Goal: Information Seeking & Learning: Learn about a topic

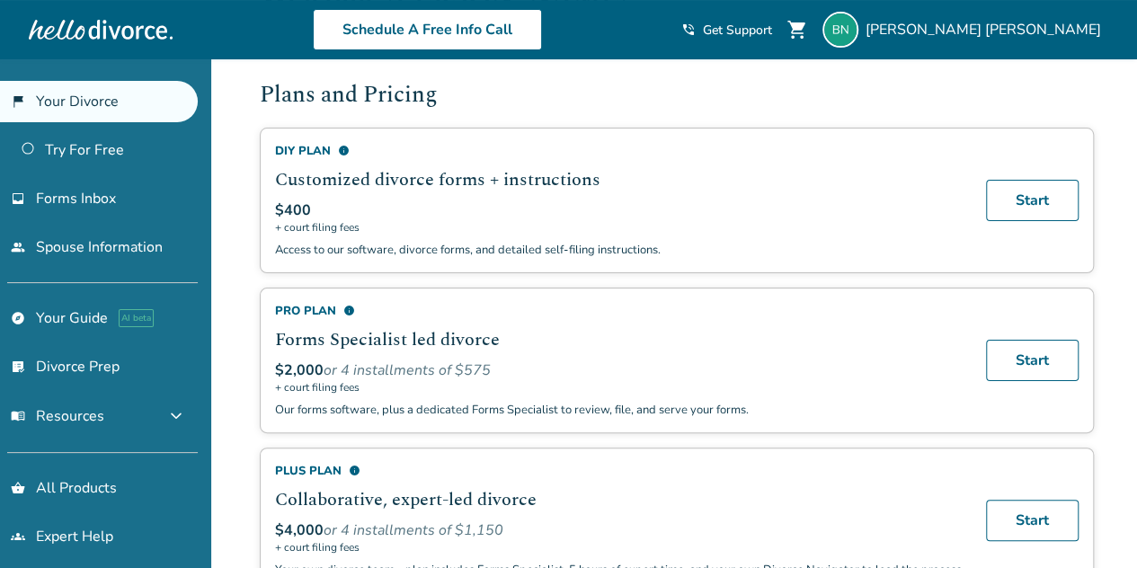
scroll to position [113, 0]
click at [615, 440] on div "Plans and Pricing DIY Plan info Customized divorce forms + instructions $400 + …" at bounding box center [677, 335] width 834 height 514
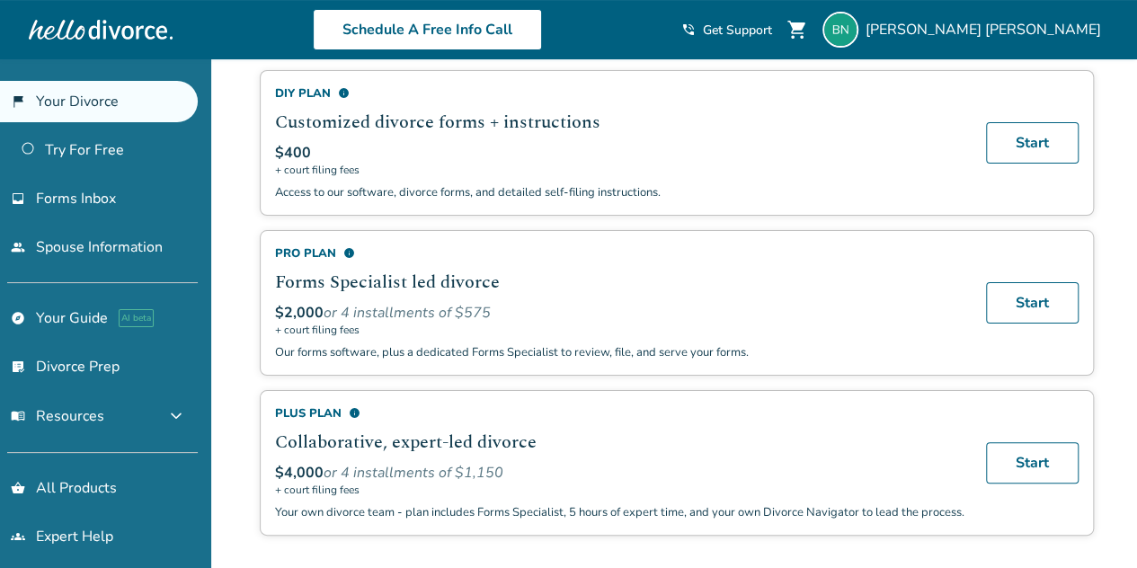
scroll to position [171, 0]
click at [70, 366] on link "list_alt_check Divorce Prep" at bounding box center [99, 366] width 198 height 41
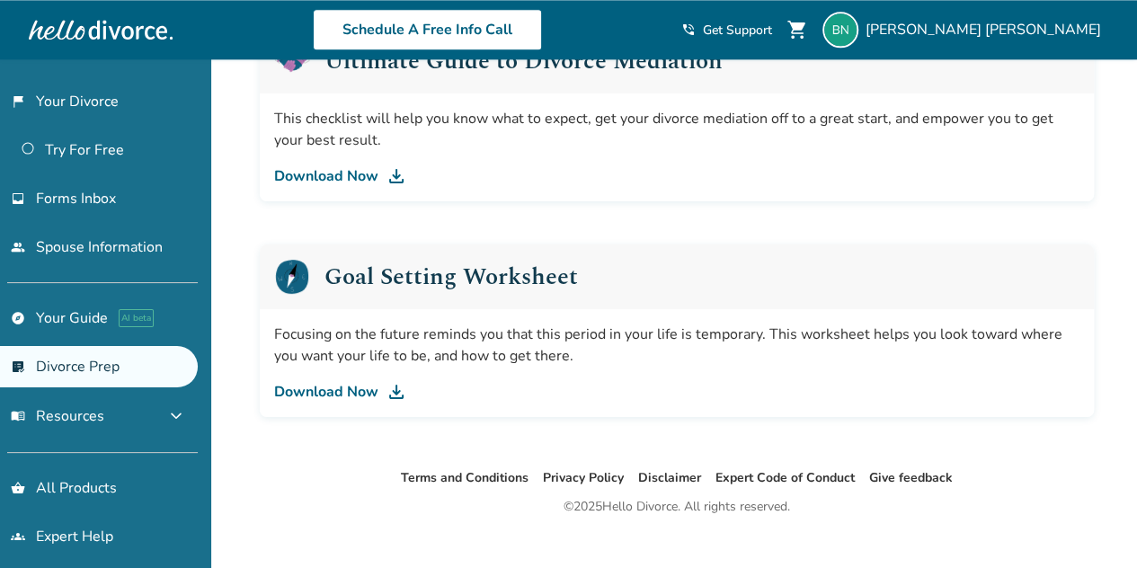
scroll to position [1188, 0]
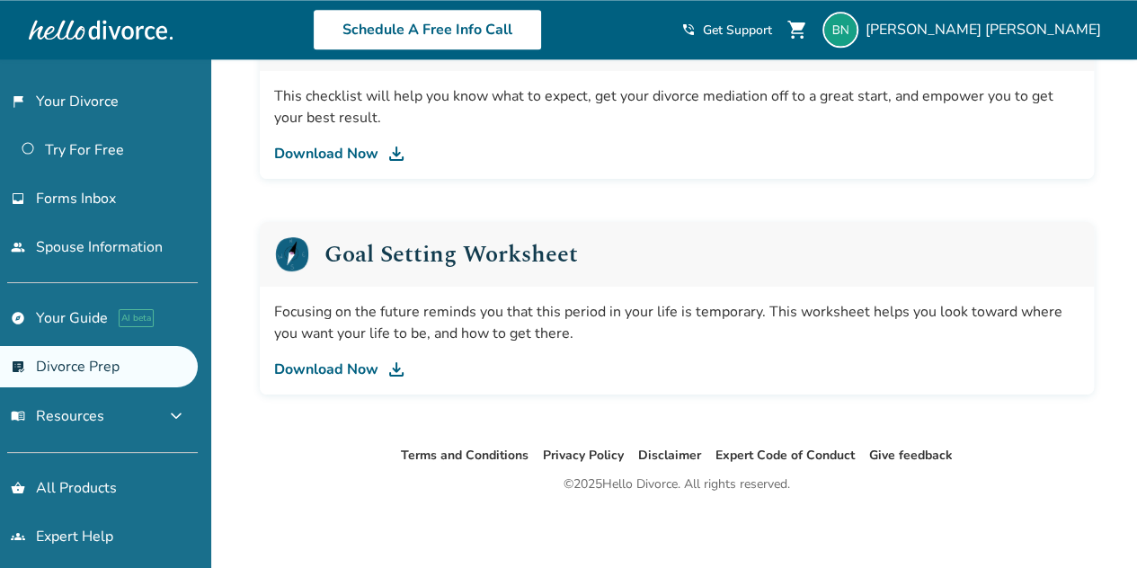
click at [343, 369] on link "Download Now" at bounding box center [676, 370] width 805 height 22
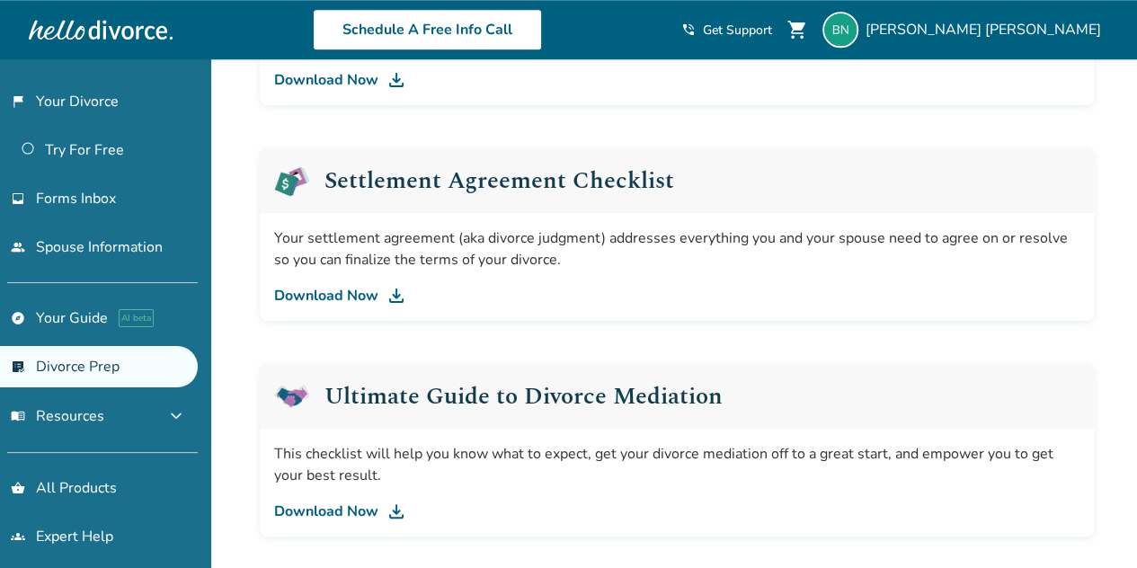
scroll to position [829, 0]
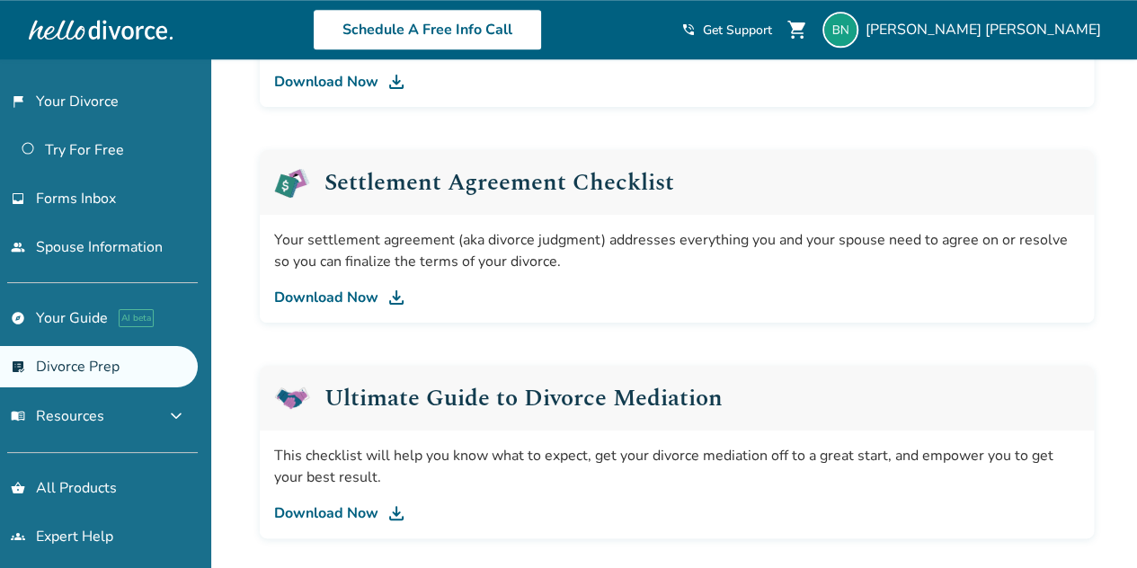
click at [338, 502] on link "Download Now" at bounding box center [676, 513] width 805 height 22
click at [342, 295] on link "Download Now" at bounding box center [676, 298] width 805 height 22
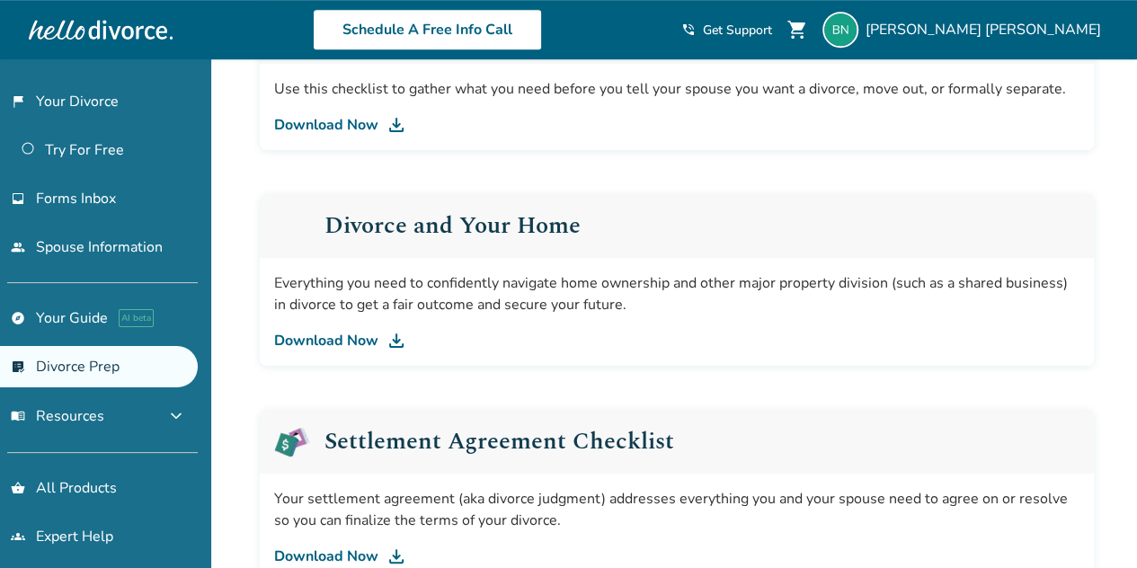
scroll to position [557, 0]
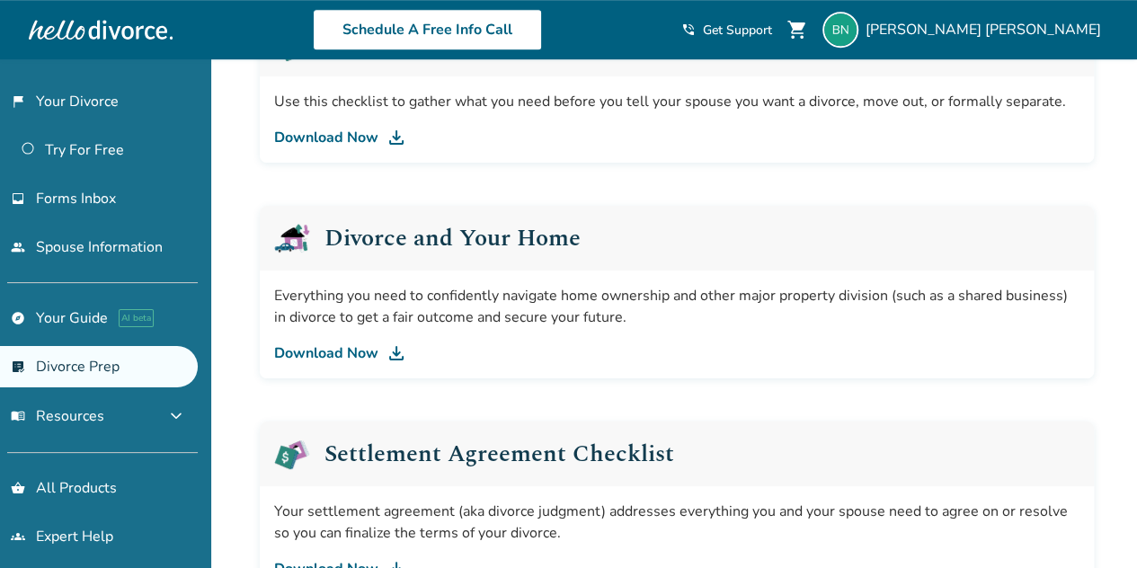
click at [334, 342] on link "Download Now" at bounding box center [676, 353] width 805 height 22
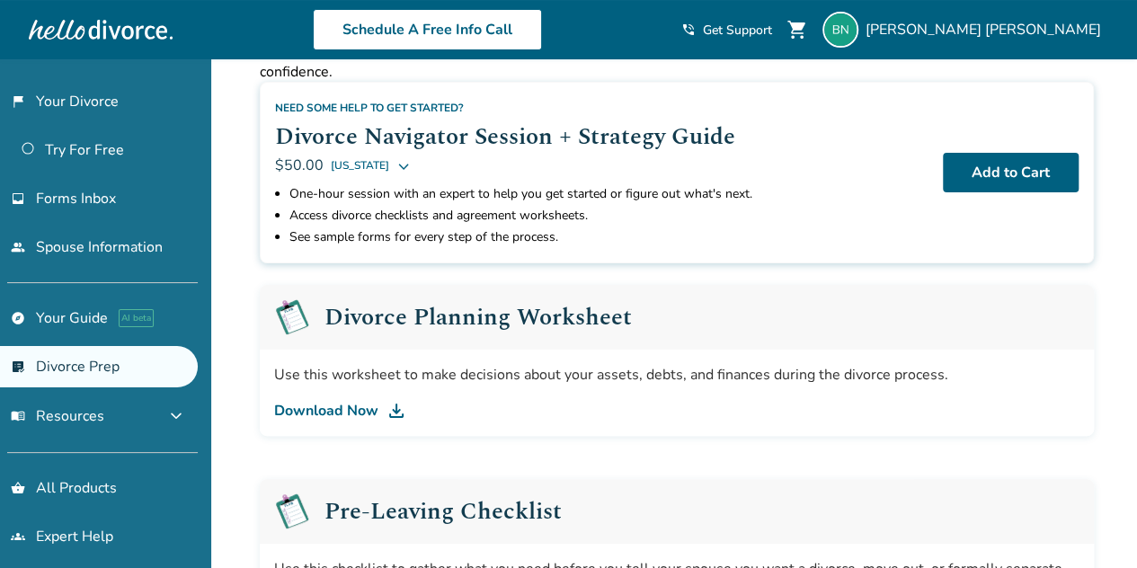
scroll to position [83, 0]
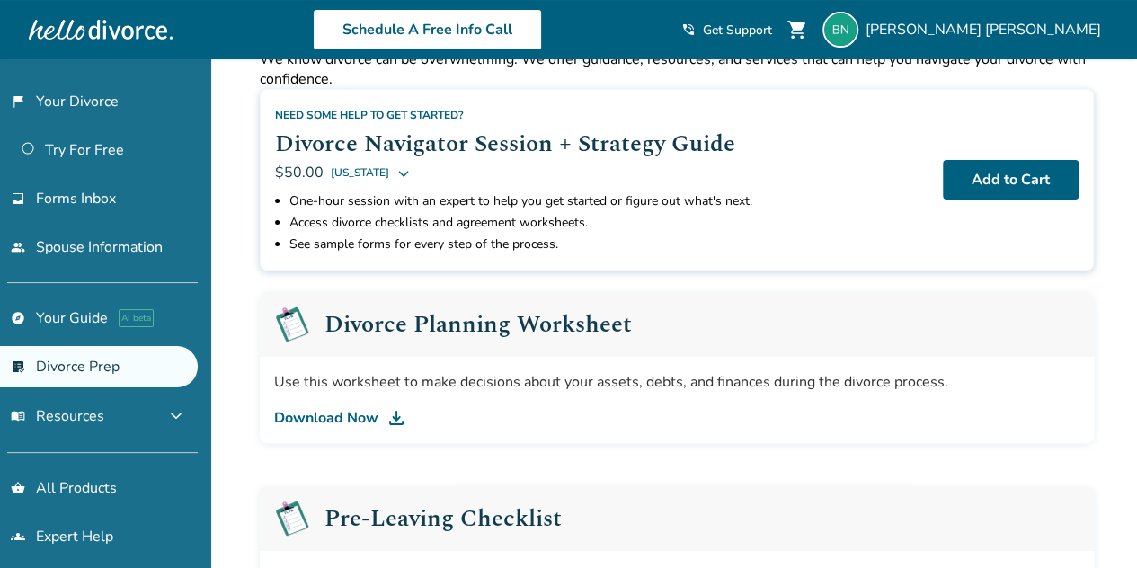
click at [325, 418] on link "Download Now" at bounding box center [676, 418] width 805 height 22
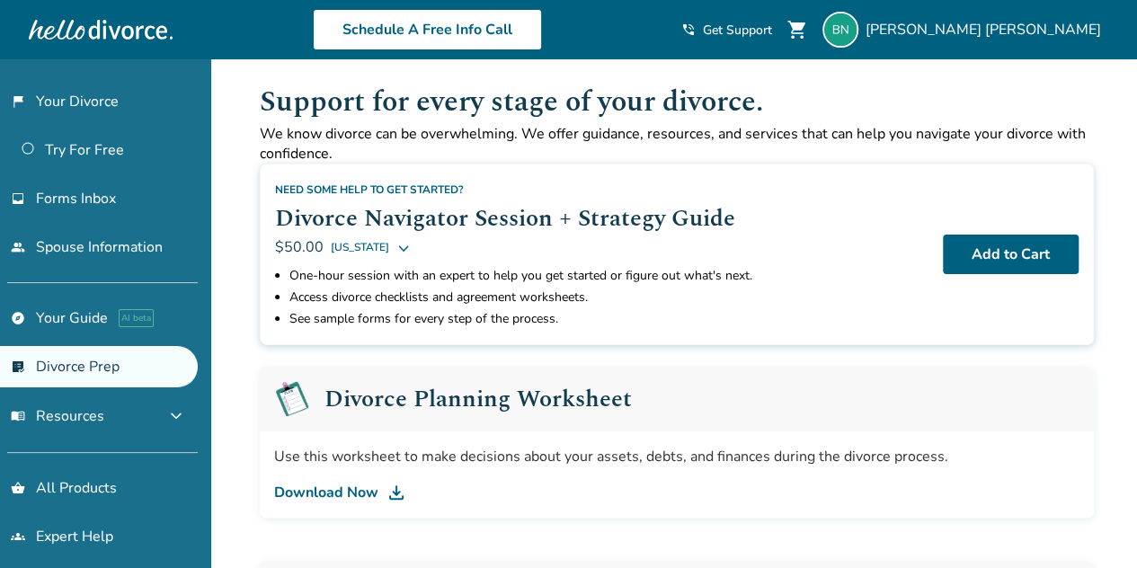
scroll to position [0, 0]
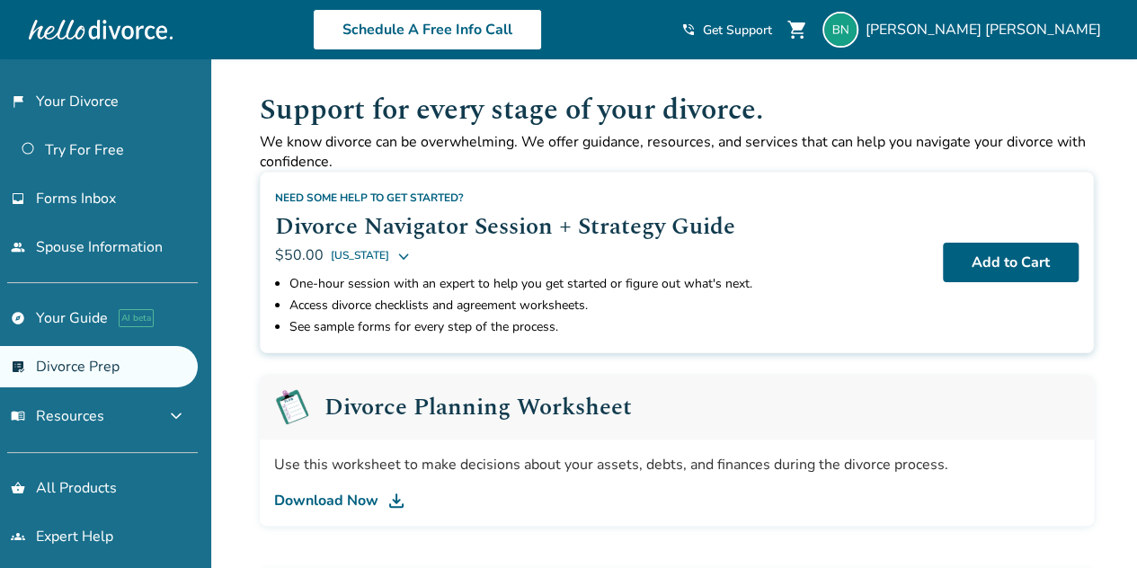
click at [137, 416] on button "menu_book Resources expand_more" at bounding box center [99, 416] width 198 height 43
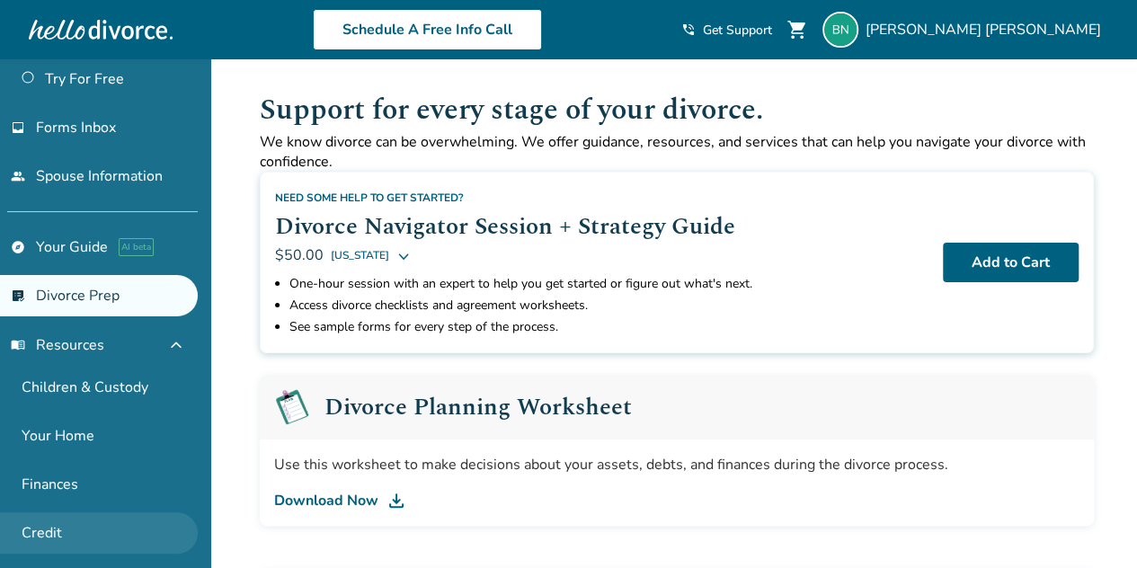
scroll to position [183, 0]
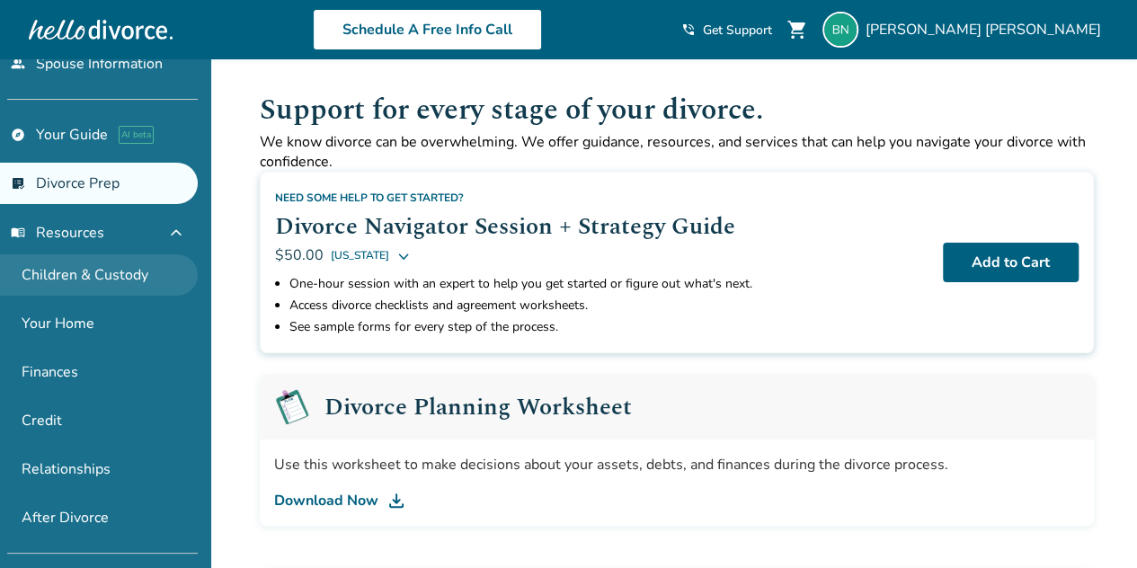
click at [64, 268] on link "Children & Custody" at bounding box center [99, 274] width 198 height 41
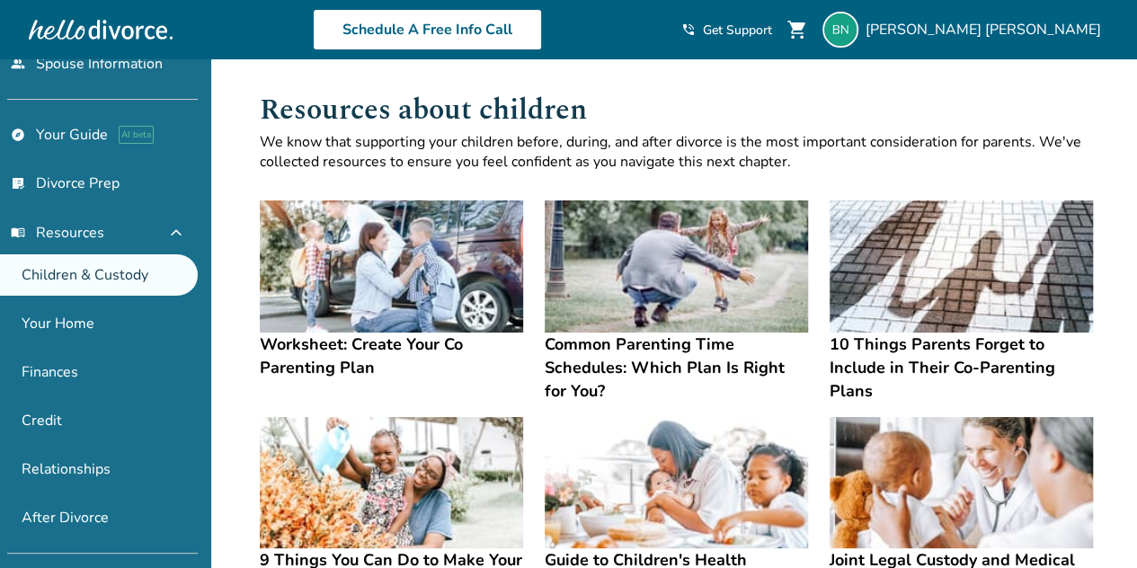
click at [311, 347] on h4 "Worksheet: Create Your Co Parenting Plan" at bounding box center [391, 356] width 263 height 47
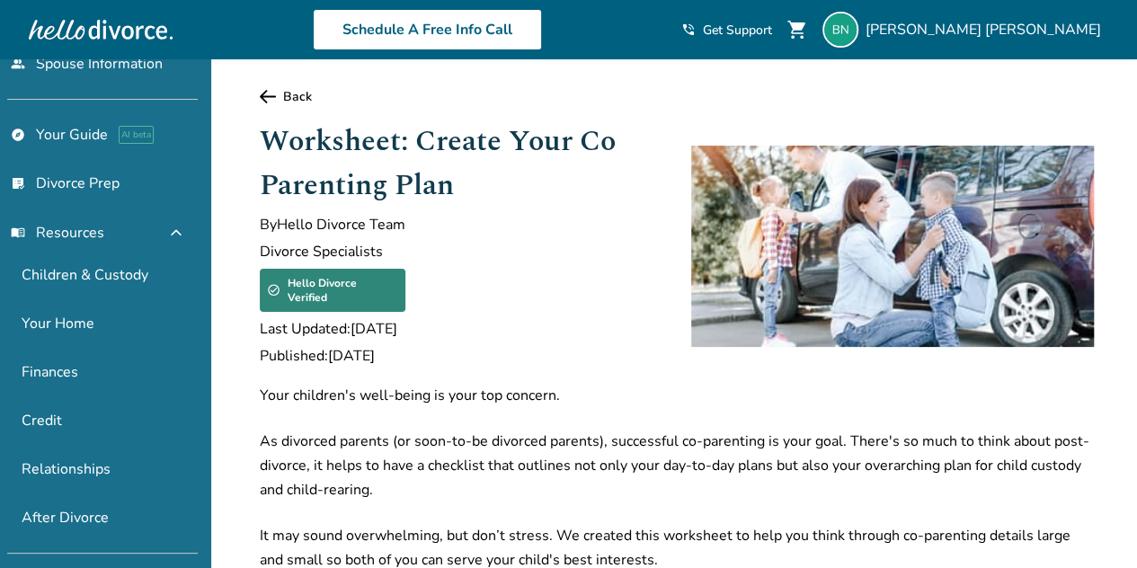
click at [300, 348] on div "Worksheet: Create Your Co Parenting Plan By Hello Divorce Team Divorce Speciali…" at bounding box center [461, 246] width 403 height 253
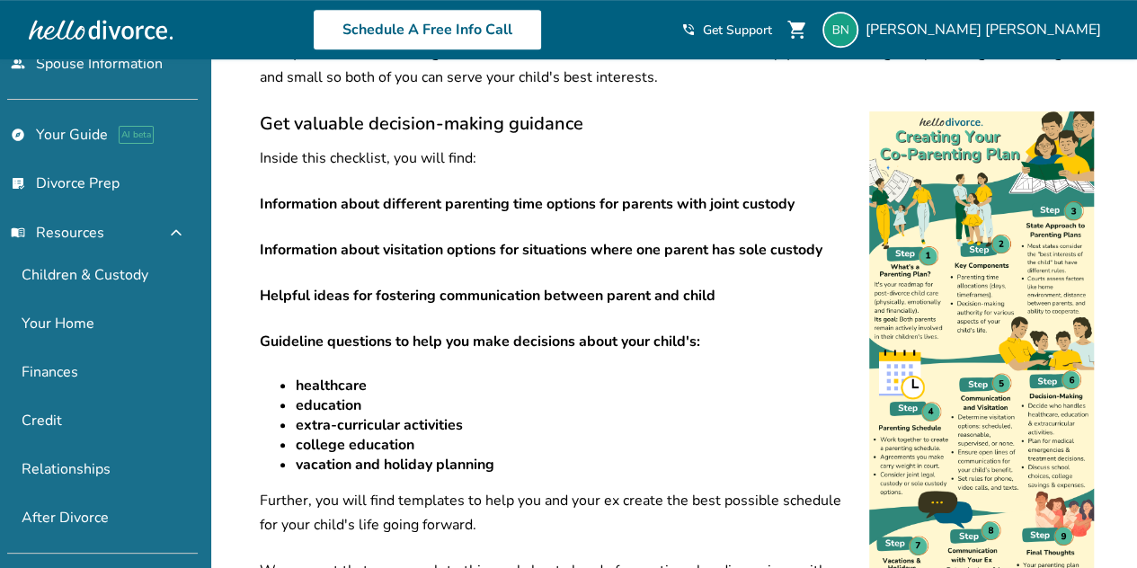
scroll to position [488, 0]
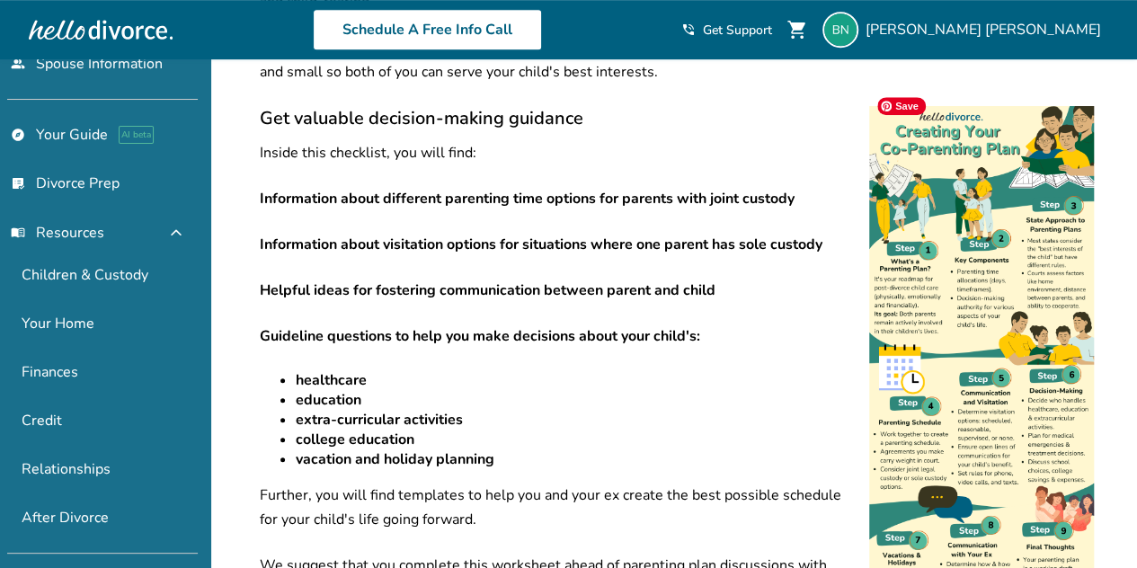
click at [937, 264] on img at bounding box center [981, 387] width 225 height 562
click at [580, 324] on p "Guideline questions to help you make decisions about your child's:" at bounding box center [677, 336] width 834 height 24
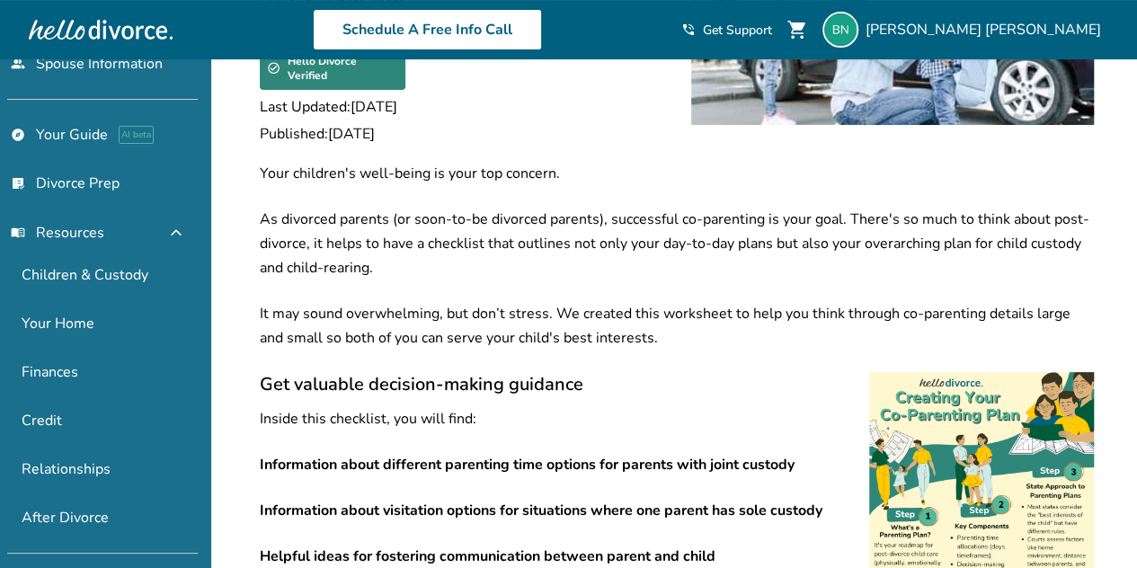
scroll to position [0, 0]
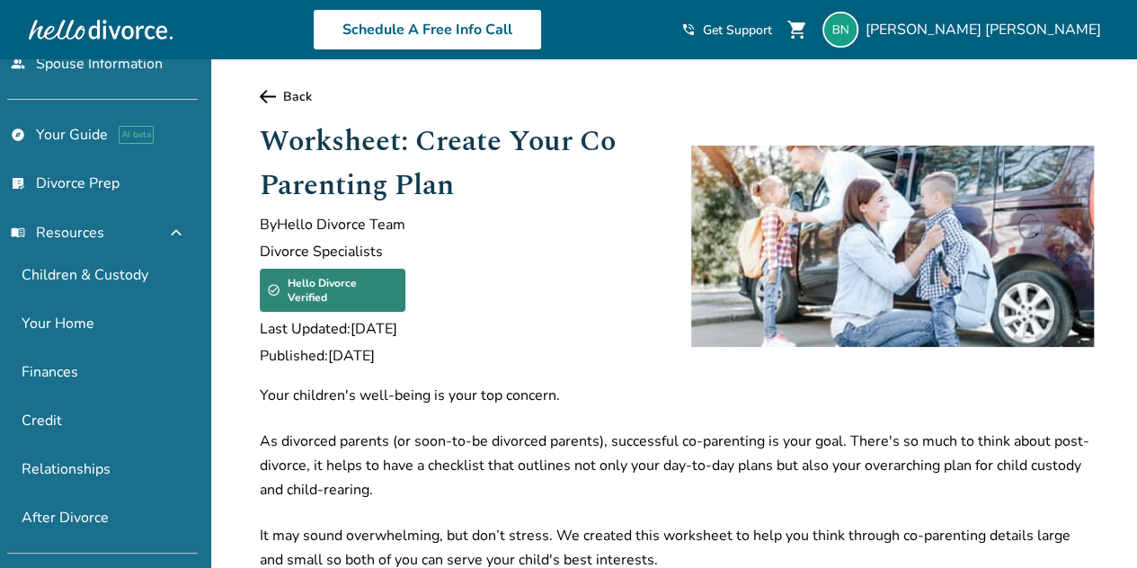
click at [287, 101] on link "Back" at bounding box center [677, 96] width 834 height 17
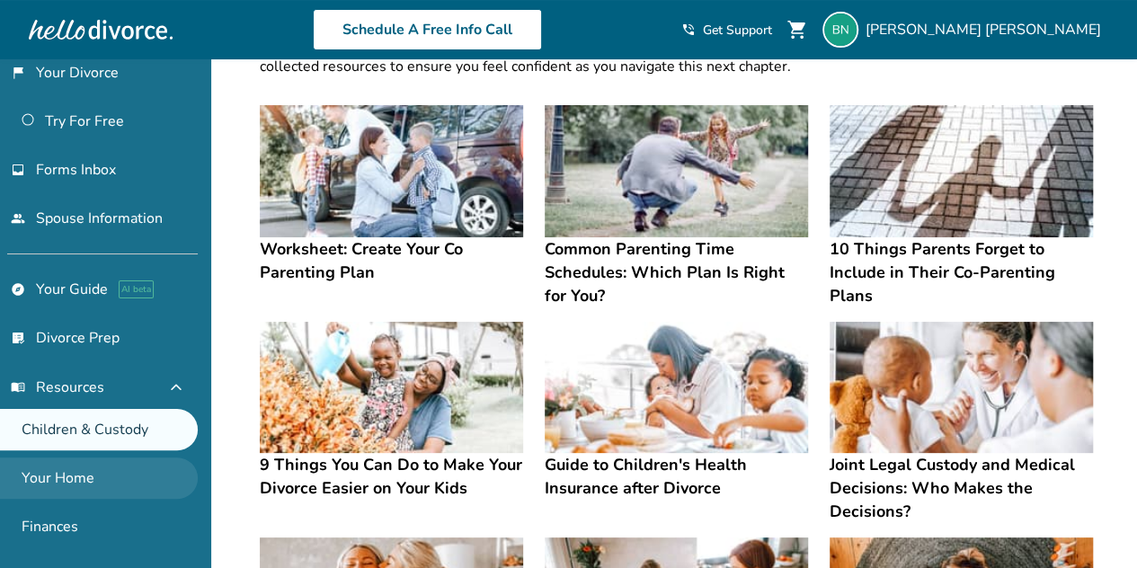
scroll to position [23, 0]
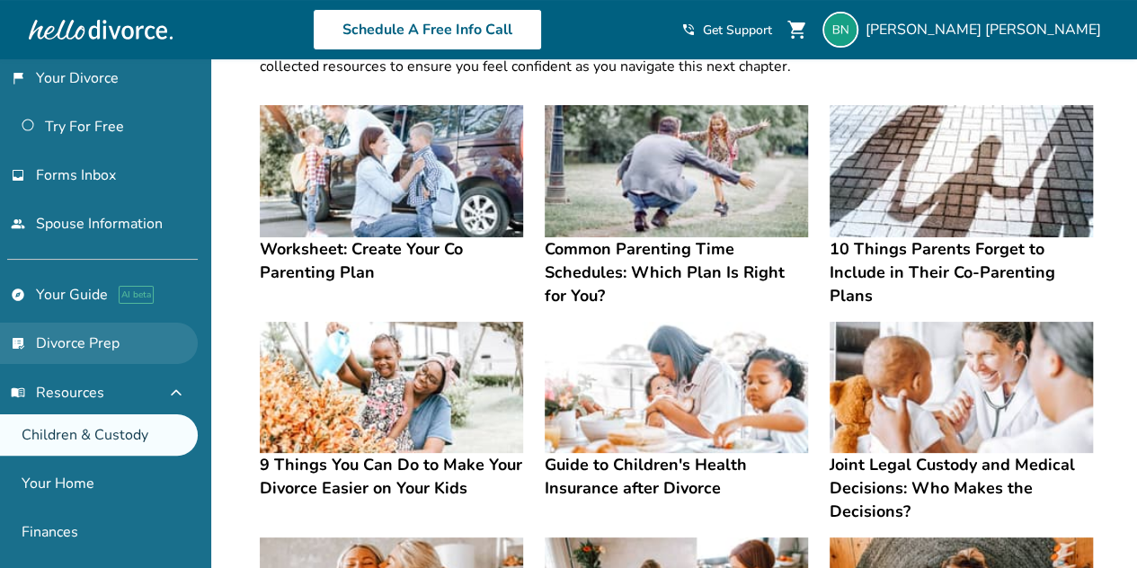
click at [70, 339] on link "list_alt_check Divorce Prep" at bounding box center [99, 343] width 198 height 41
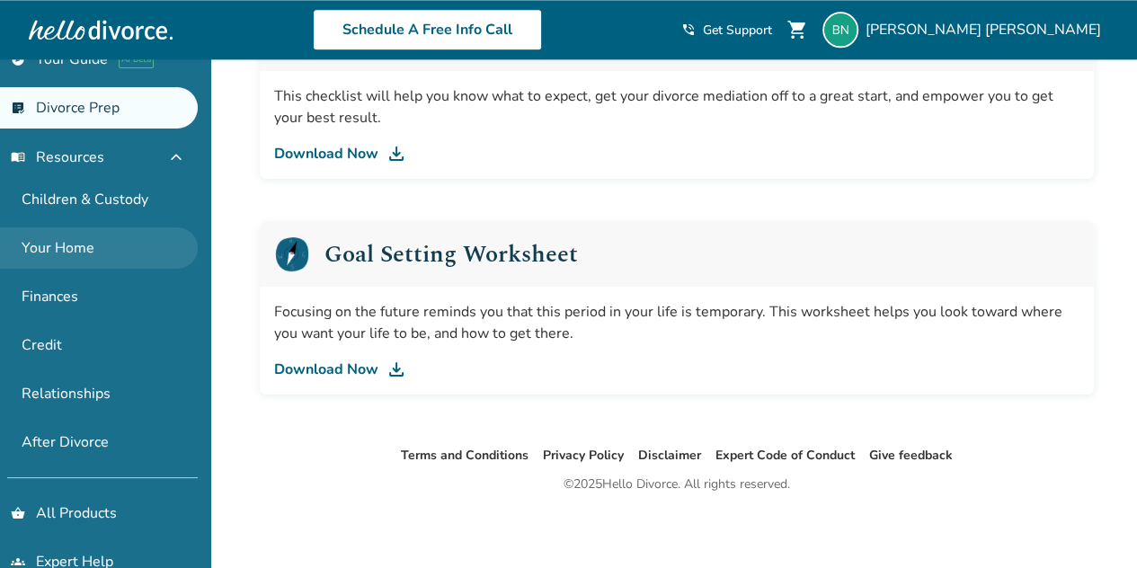
scroll to position [286, 0]
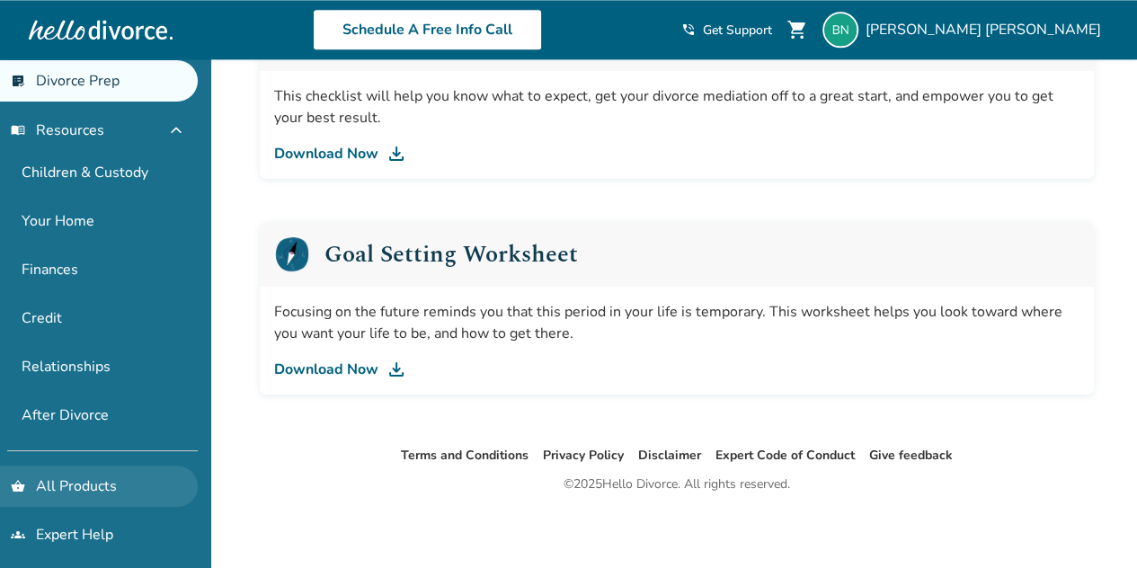
click at [58, 466] on link "shopping_basket All Products" at bounding box center [99, 486] width 198 height 41
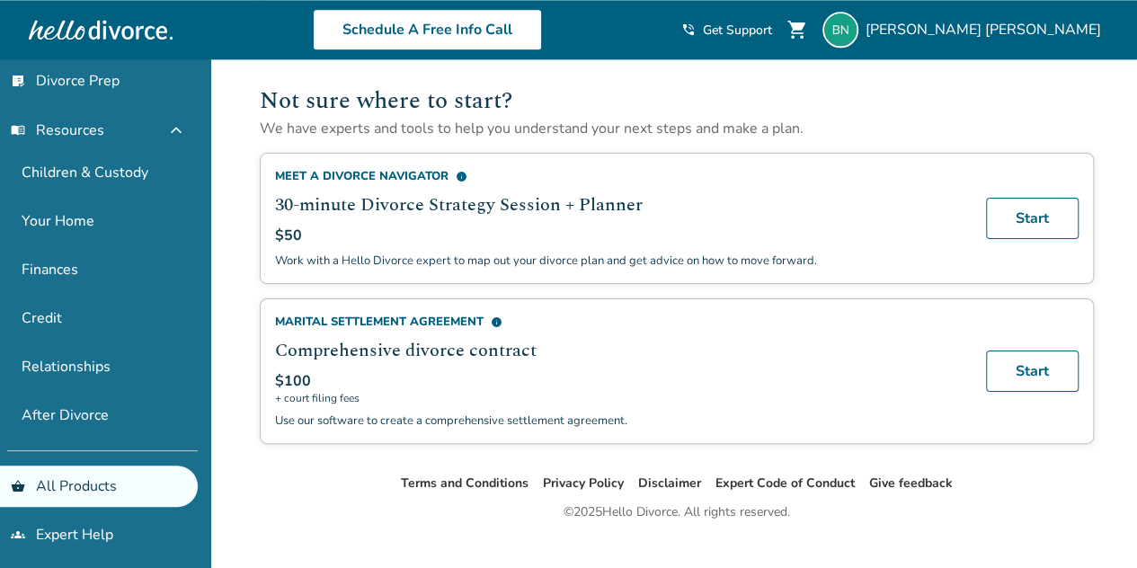
scroll to position [1205, 0]
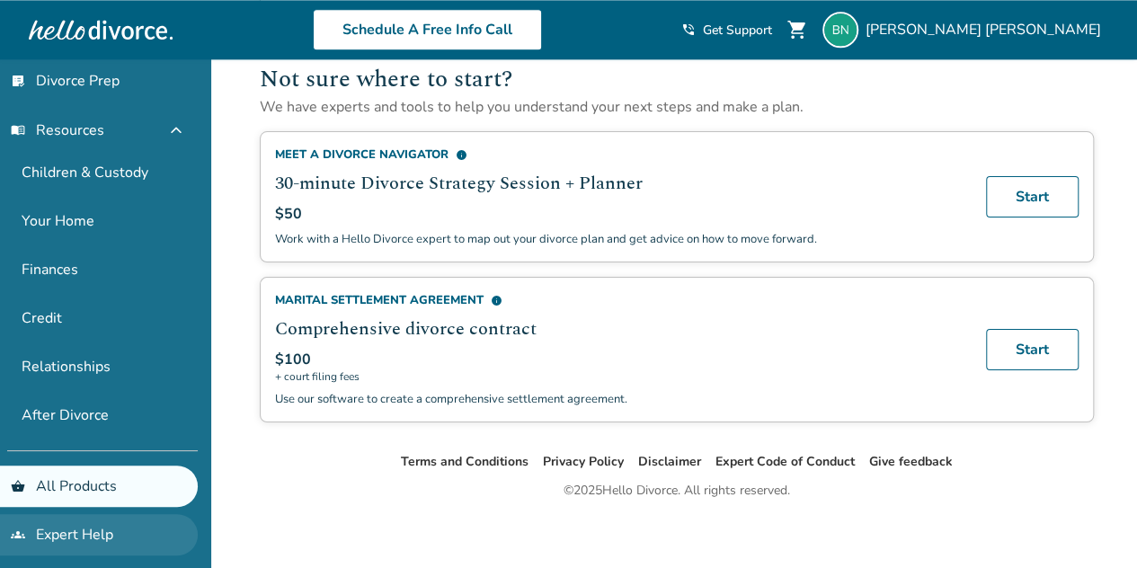
click at [77, 519] on link "groups Expert Help" at bounding box center [99, 534] width 198 height 41
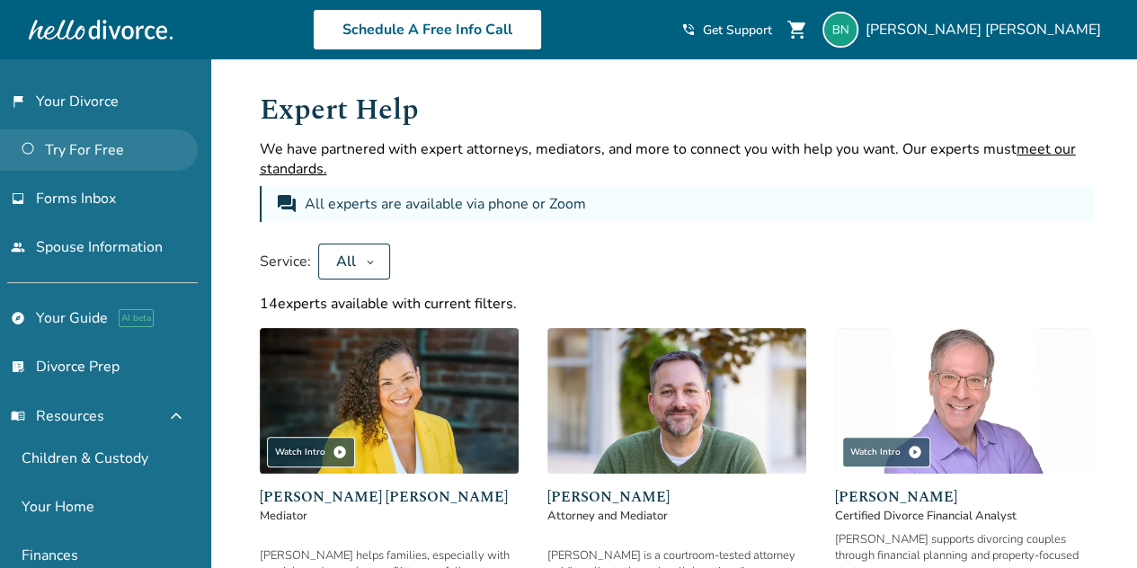
click at [58, 145] on link "Try For Free" at bounding box center [99, 149] width 198 height 41
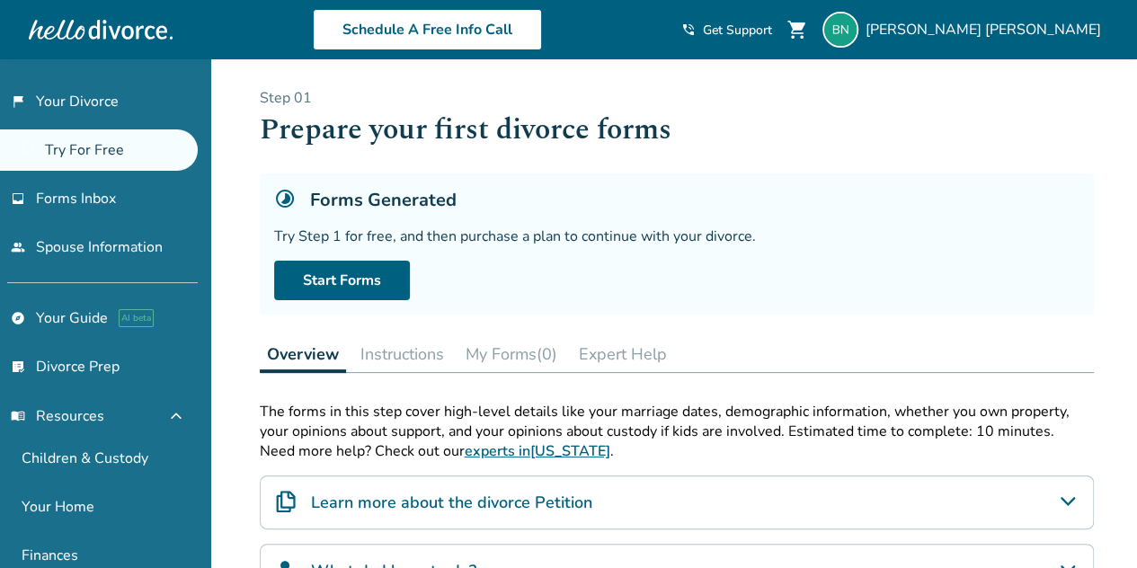
click at [455, 233] on div "Try Step 1 for free, and then purchase a plan to continue with your divorce." at bounding box center [676, 237] width 805 height 20
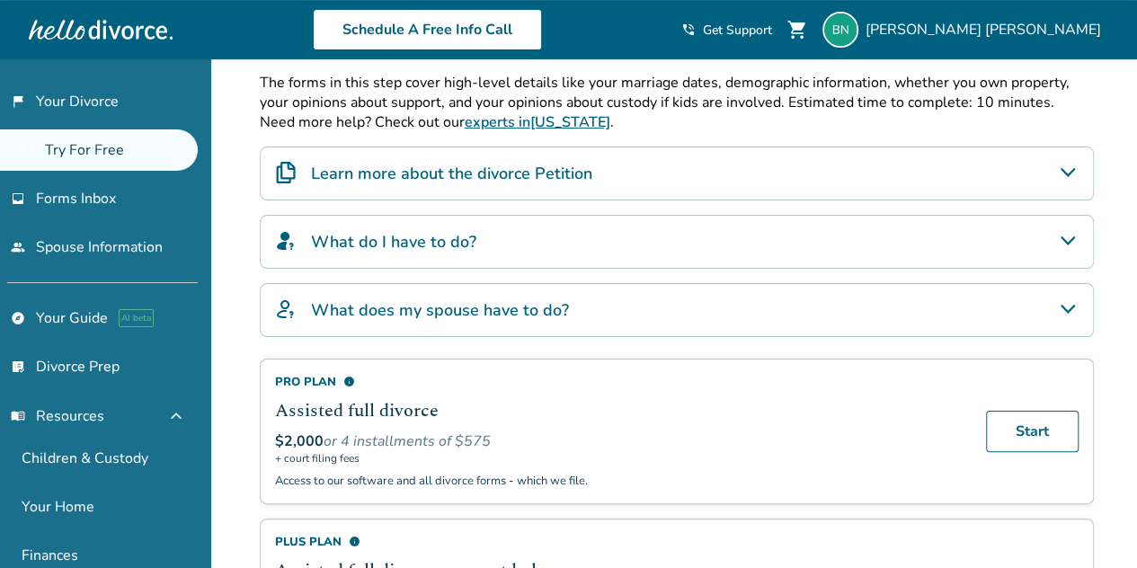
scroll to position [330, 0]
click at [1065, 171] on icon "Learn more about the divorce Petition" at bounding box center [1068, 172] width 22 height 22
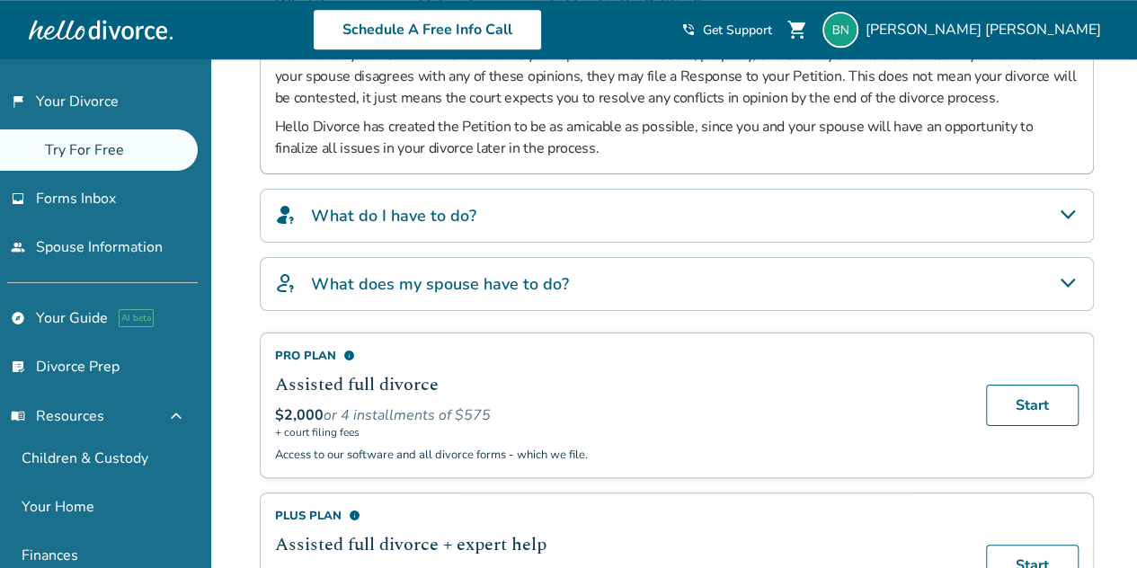
scroll to position [780, 0]
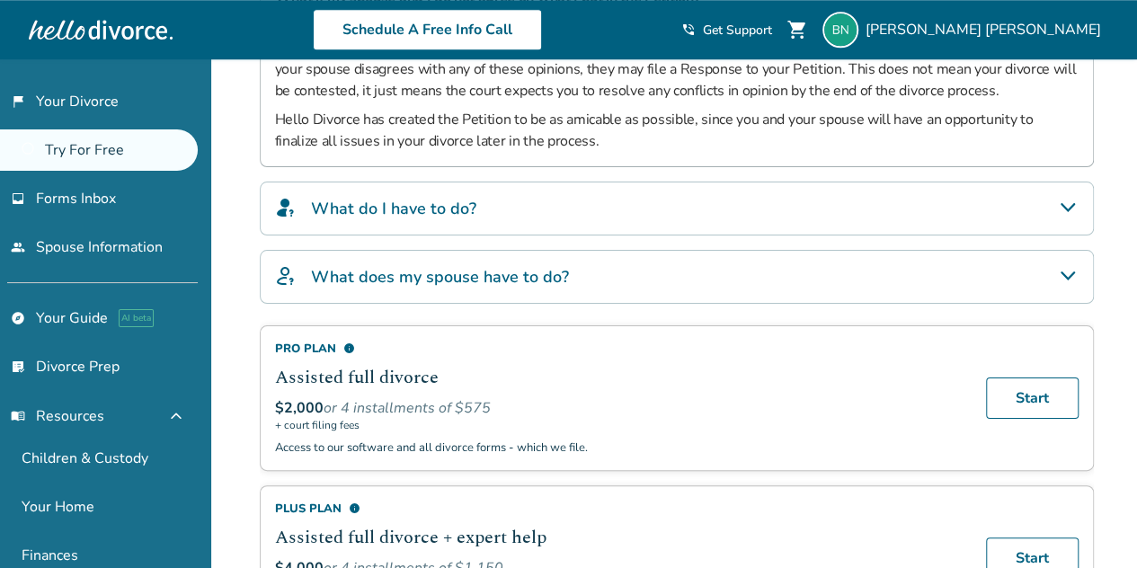
click at [1059, 203] on icon "What do I have to do?" at bounding box center [1068, 208] width 22 height 22
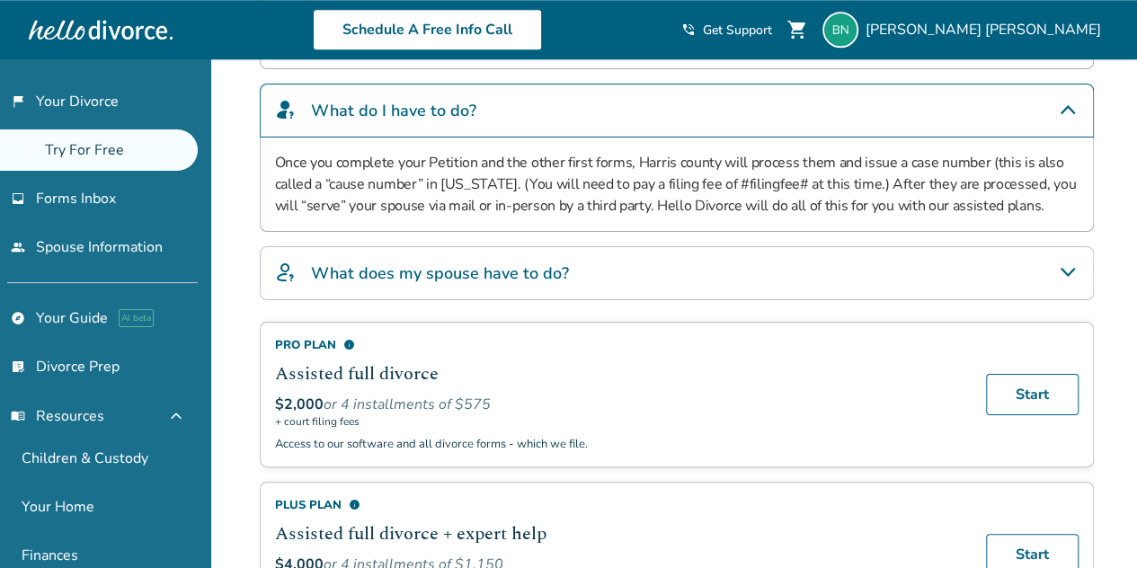
scroll to position [879, 0]
click at [1065, 262] on icon "What does my spouse have to do?" at bounding box center [1068, 272] width 22 height 22
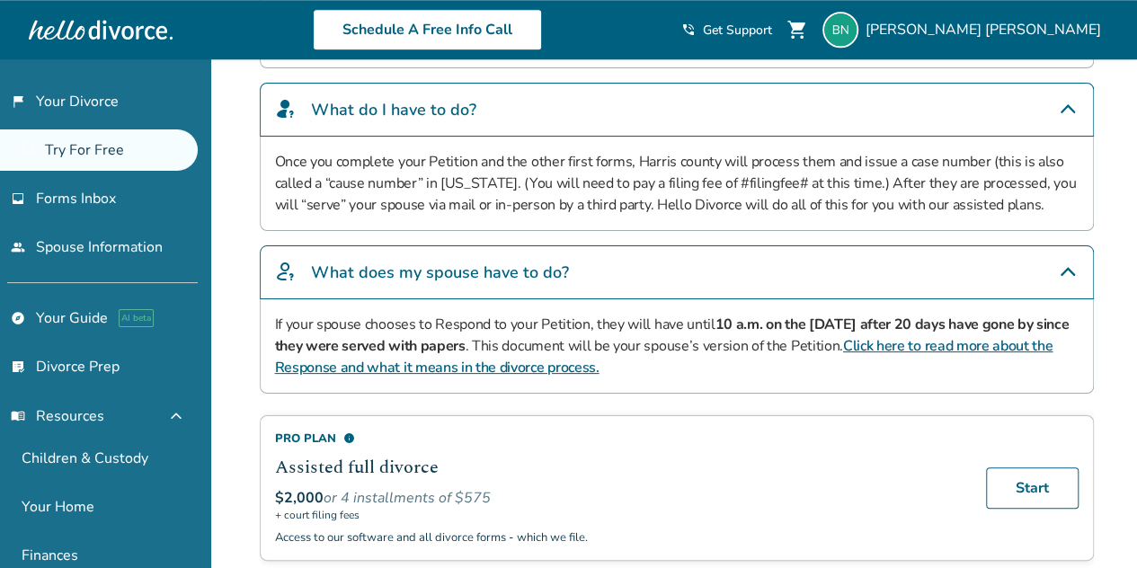
click at [680, 341] on p "If your spouse chooses to Respond to your Petition, they will have until 10 a.m…" at bounding box center [677, 346] width 804 height 65
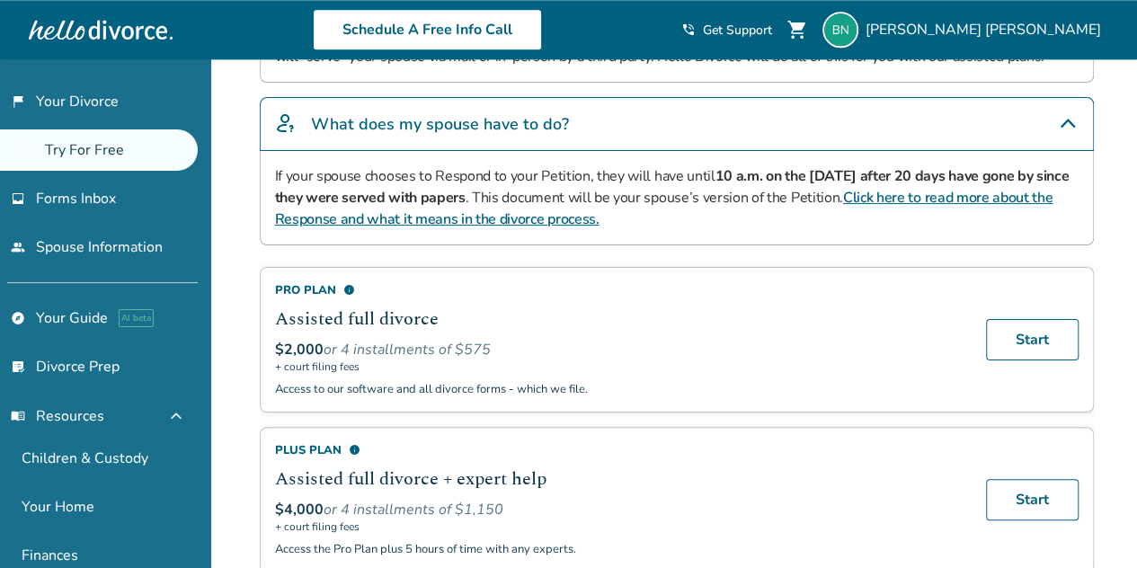
scroll to position [1028, 0]
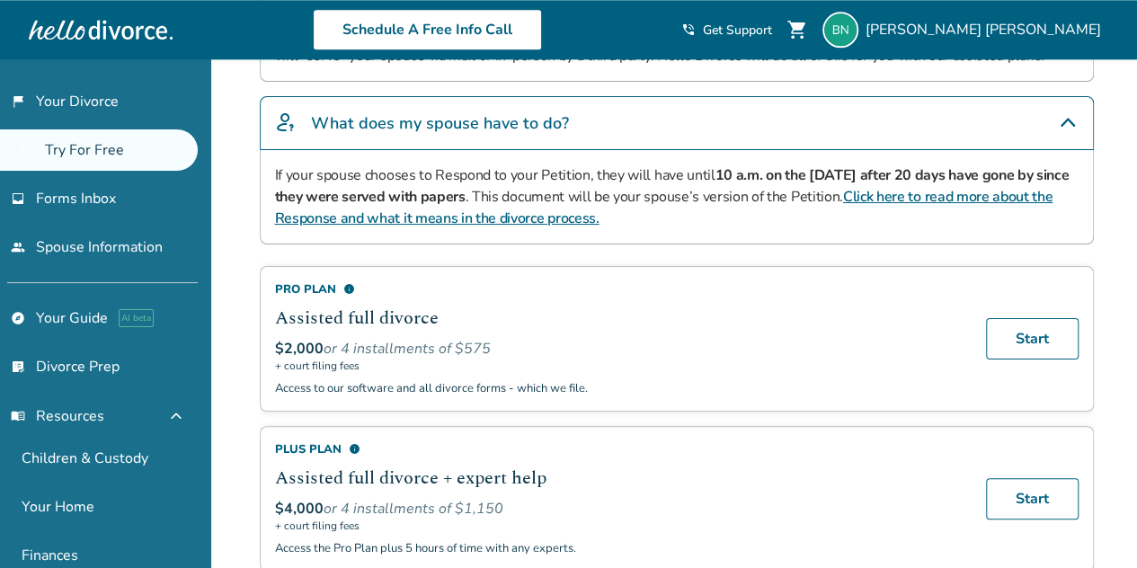
click at [487, 215] on link "Click here to read more about the Response and what it means in the divorce pro…" at bounding box center [664, 207] width 778 height 41
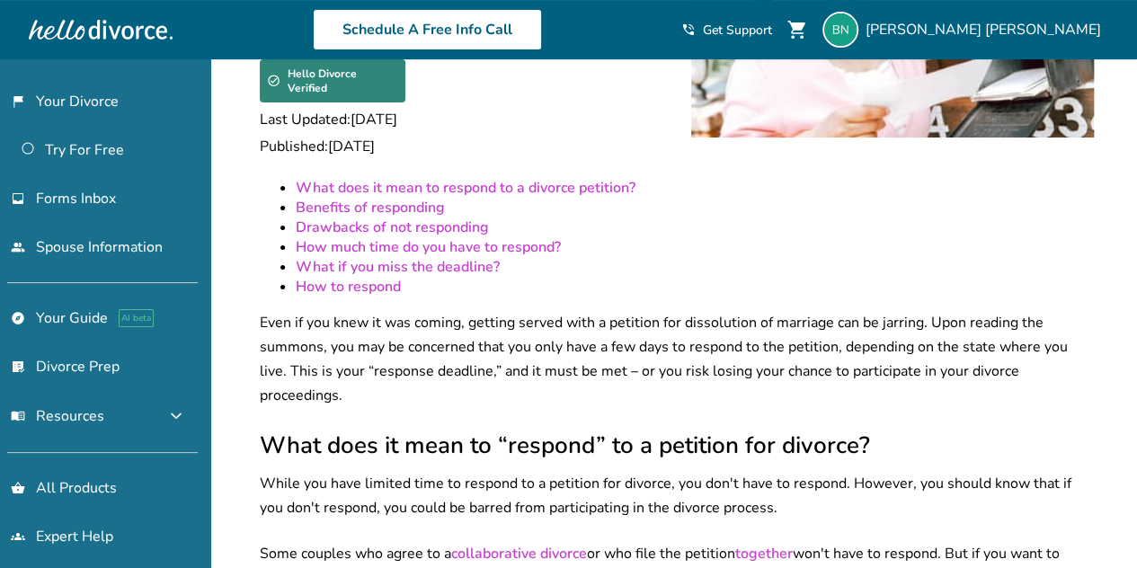
scroll to position [210, 0]
click at [316, 326] on p "Even if you knew it was coming, getting served with a petition for dissolution …" at bounding box center [677, 358] width 834 height 97
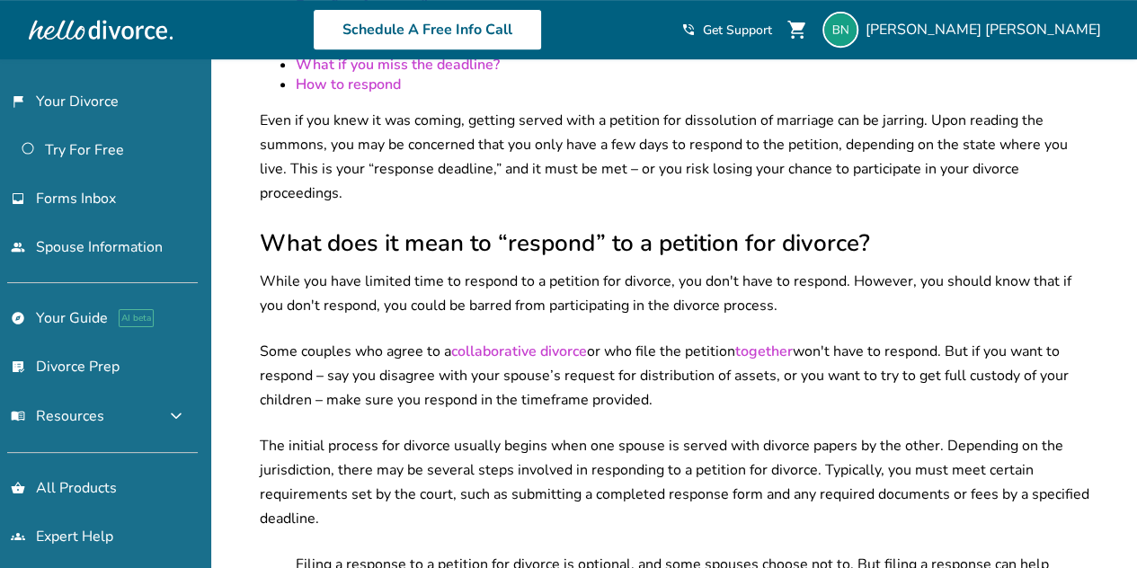
scroll to position [413, 0]
click at [282, 269] on p "While you have limited time to respond to a petition for divorce, you don't hav…" at bounding box center [677, 293] width 834 height 49
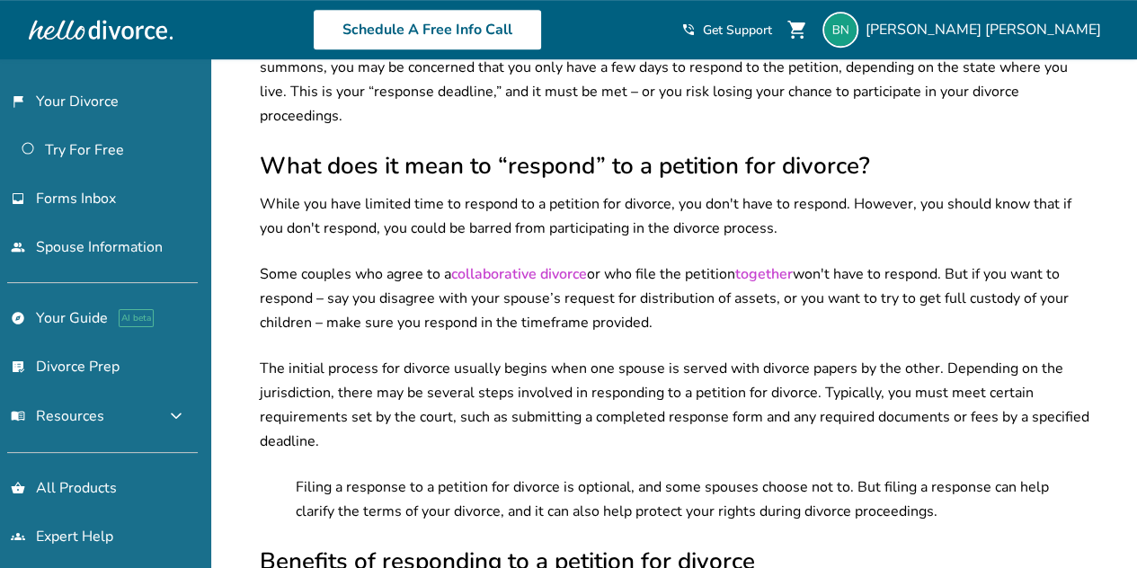
scroll to position [493, 0]
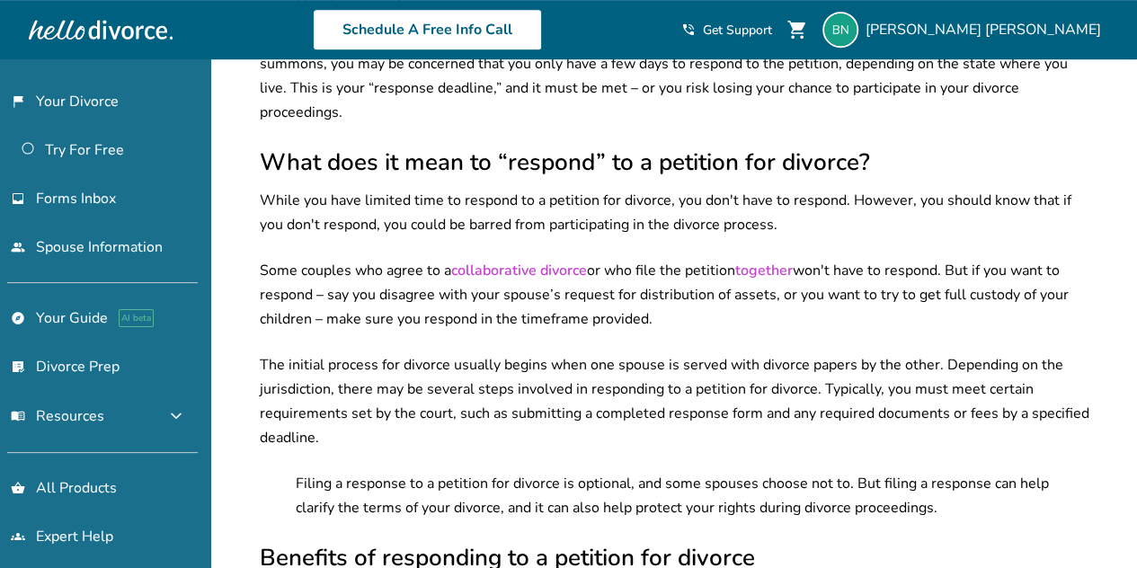
click at [285, 271] on p "Some couples who agree to a collaborative divorce or who file the petition toge…" at bounding box center [677, 295] width 834 height 73
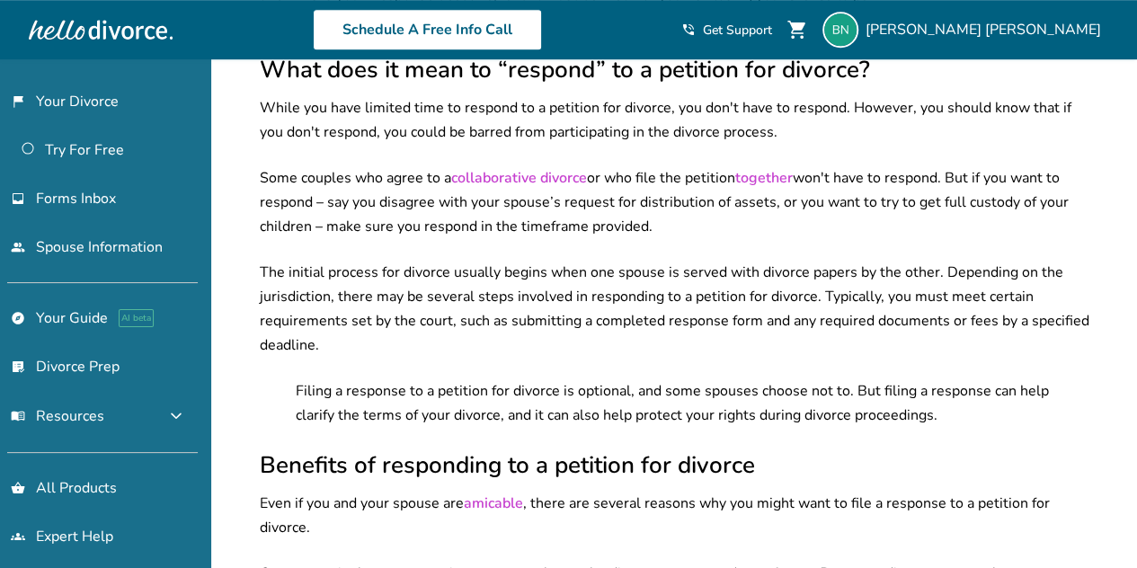
scroll to position [586, 0]
click at [303, 285] on p "The initial process for divorce usually begins when one spouse is served with d…" at bounding box center [677, 308] width 834 height 97
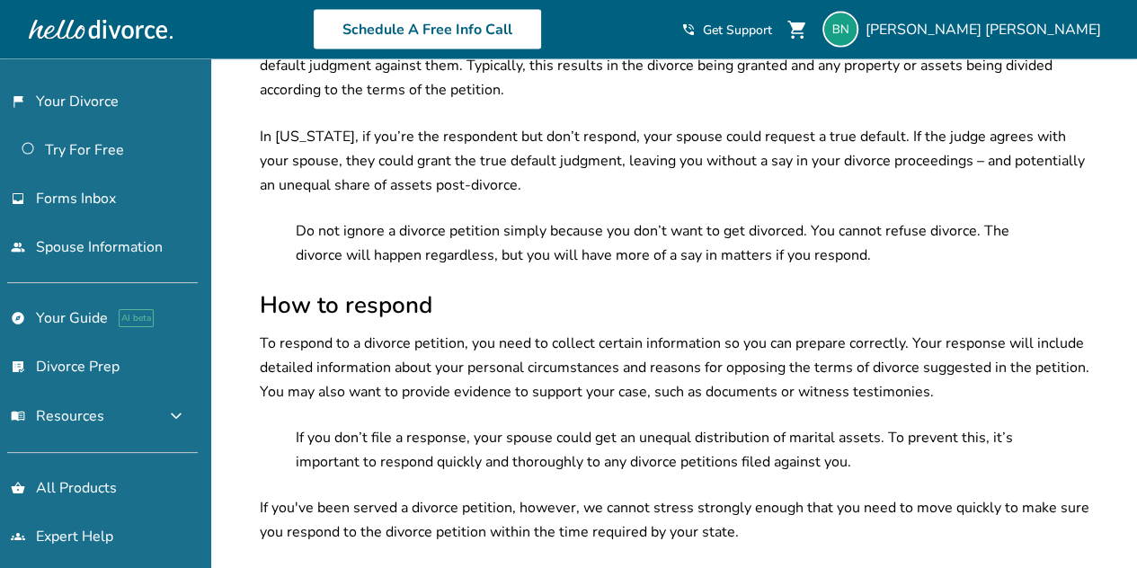
scroll to position [1764, 0]
click at [327, 331] on p "To respond to a divorce petition, you need to collect certain information so yo…" at bounding box center [677, 367] width 834 height 73
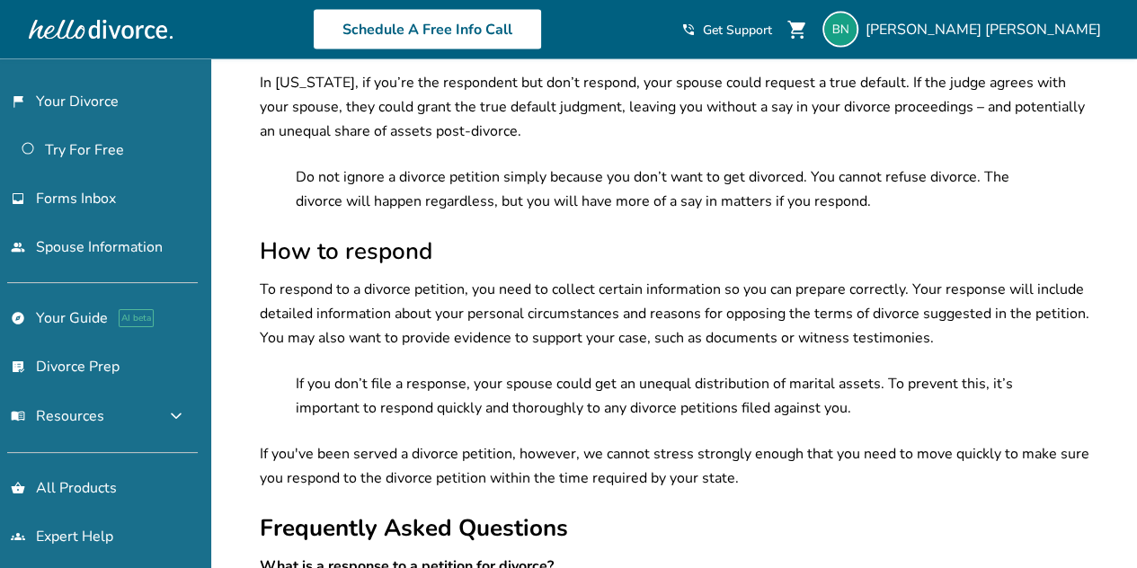
scroll to position [1818, 0]
click at [327, 277] on p "To respond to a divorce petition, you need to collect certain information so yo…" at bounding box center [677, 313] width 834 height 73
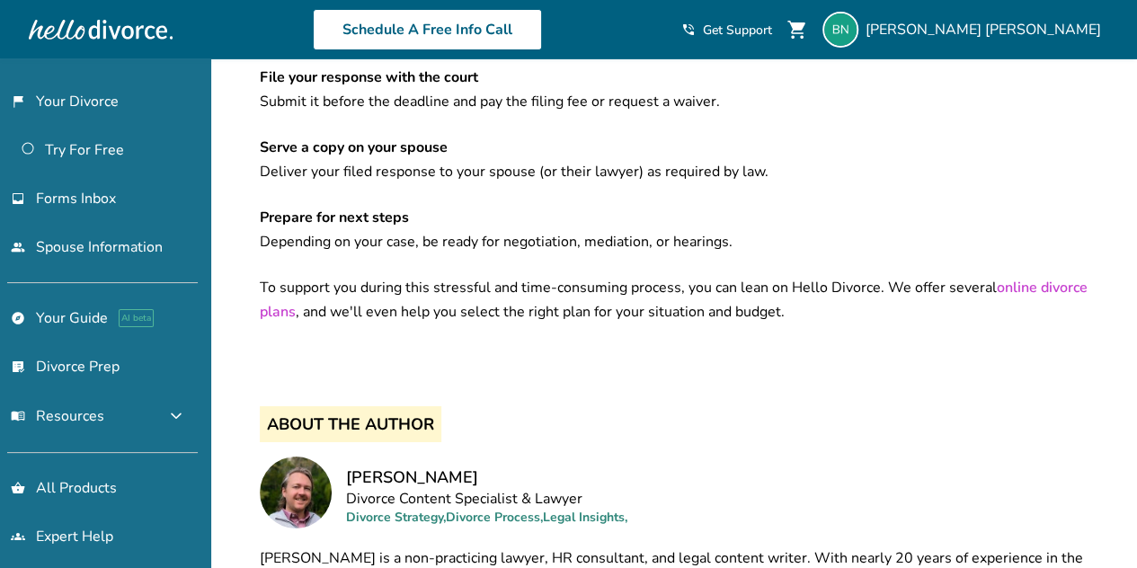
scroll to position [2990, 0]
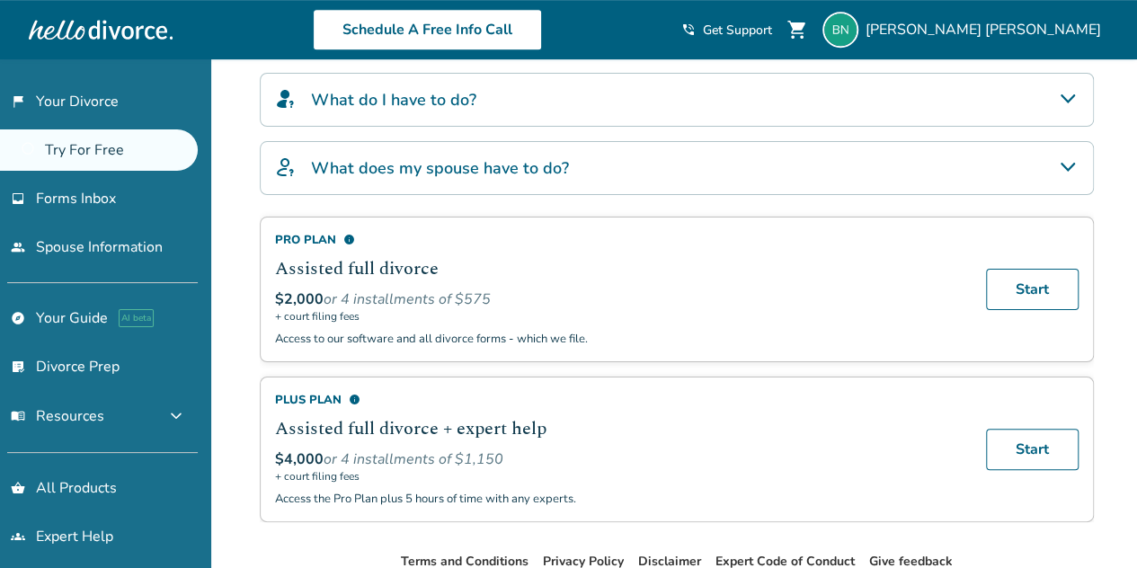
scroll to position [473, 0]
click at [240, 342] on div "Added to cart Step 0 1 Prepare your first divorce forms Forms Generated Try Ste…" at bounding box center [568, 131] width 1137 height 1088
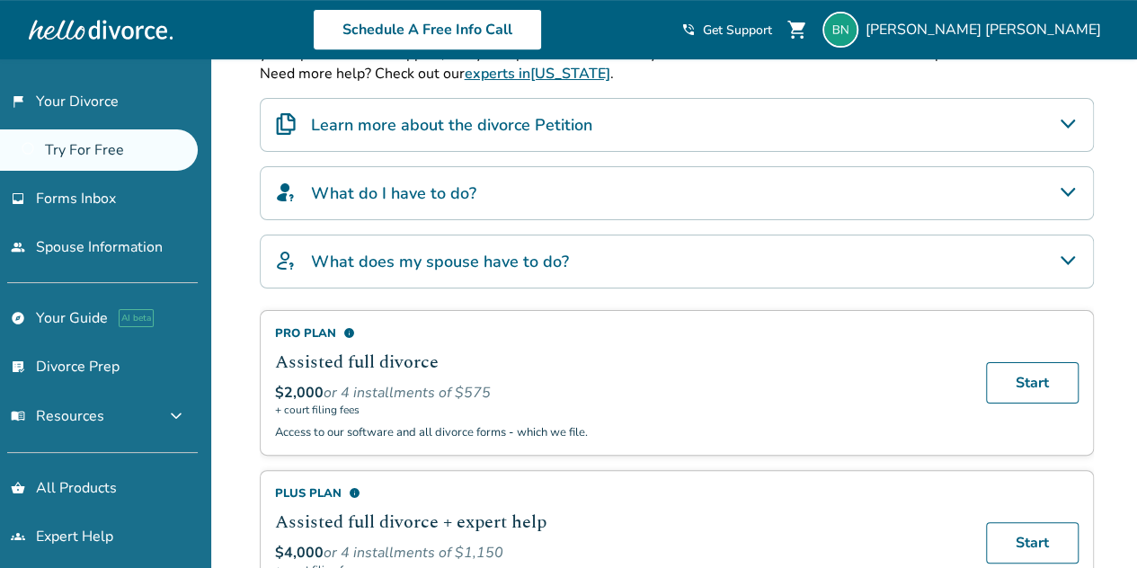
scroll to position [360, 0]
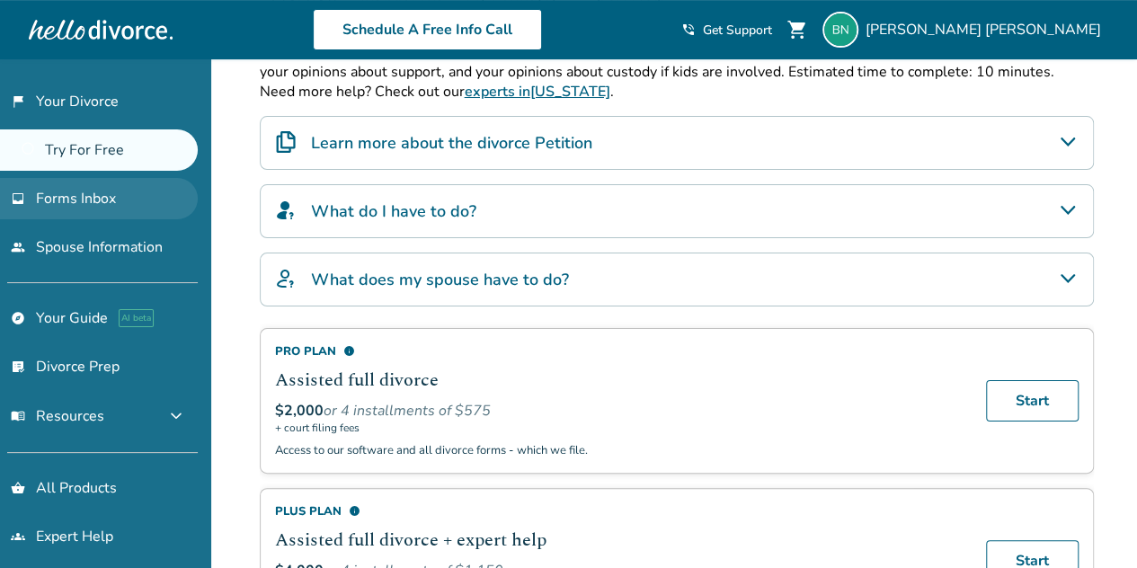
click at [111, 190] on span "Forms Inbox" at bounding box center [76, 199] width 80 height 20
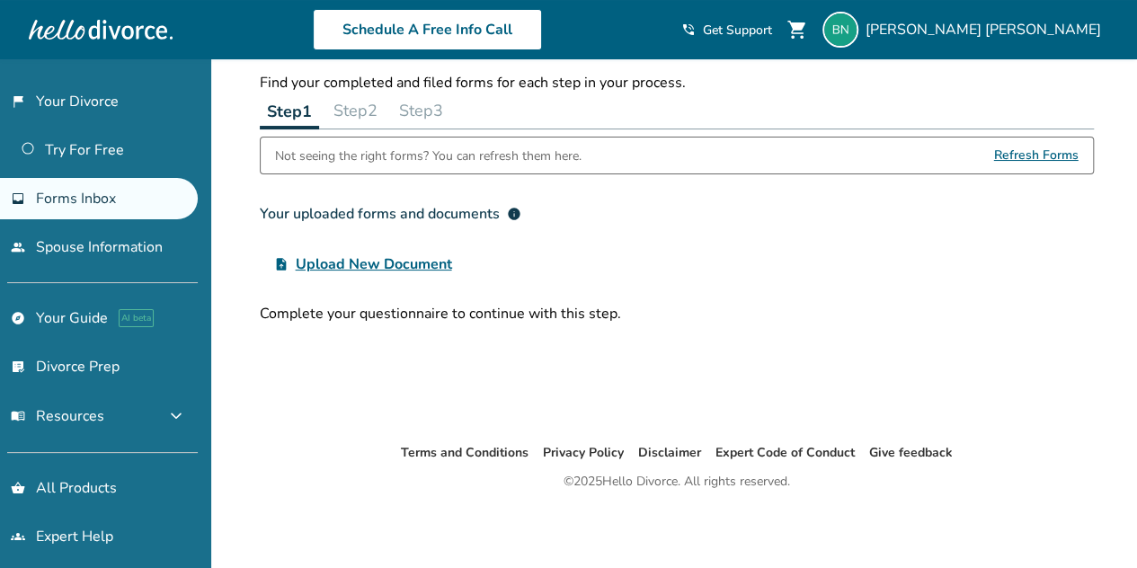
click at [1042, 155] on span "Refresh Forms" at bounding box center [1036, 156] width 84 height 36
click at [113, 147] on link "Try For Free" at bounding box center [99, 149] width 198 height 41
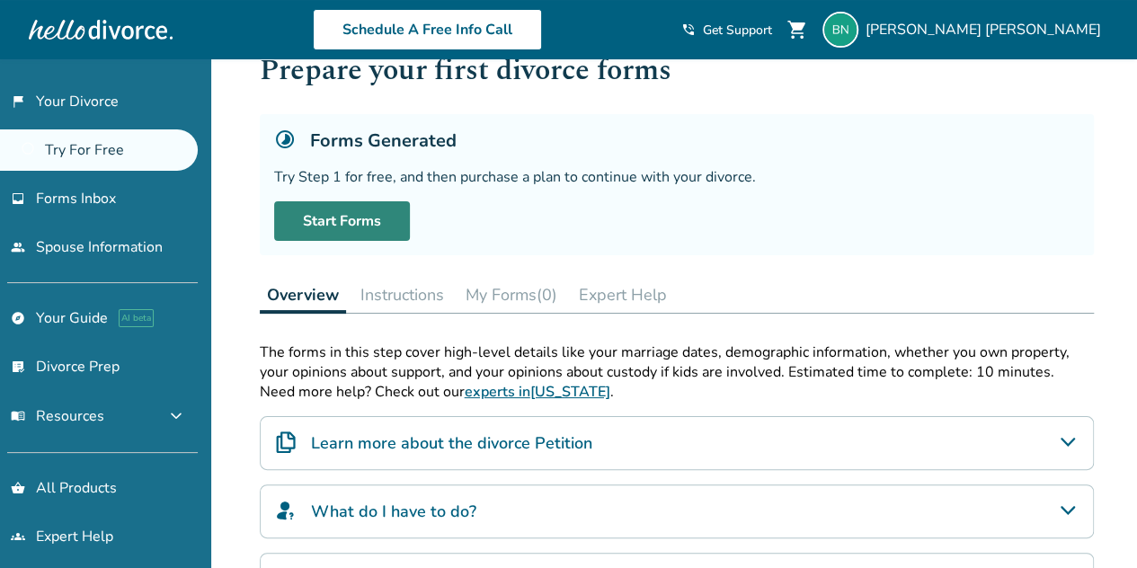
click at [361, 222] on link "Start Forms" at bounding box center [342, 221] width 136 height 40
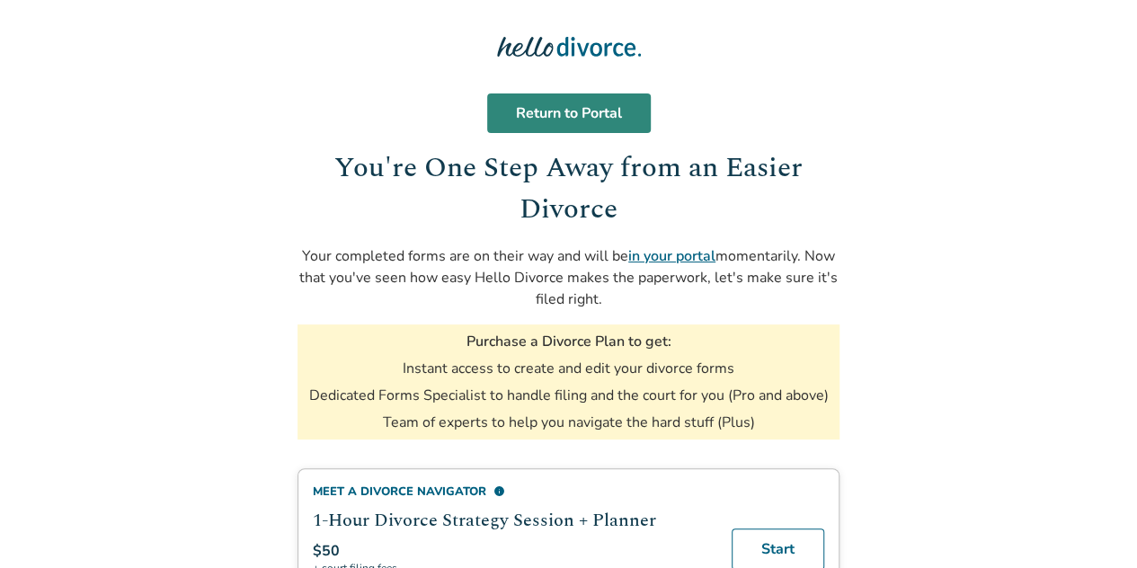
click at [587, 129] on link "Return to Portal" at bounding box center [569, 113] width 164 height 40
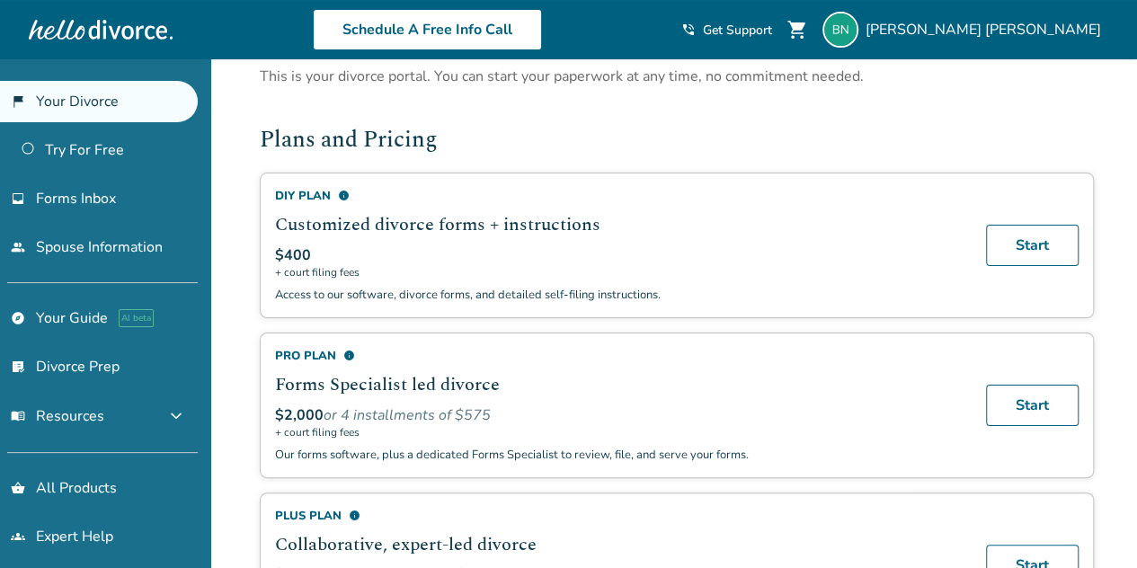
scroll to position [68, 0]
click at [318, 351] on div "Pro Plan info" at bounding box center [619, 355] width 689 height 16
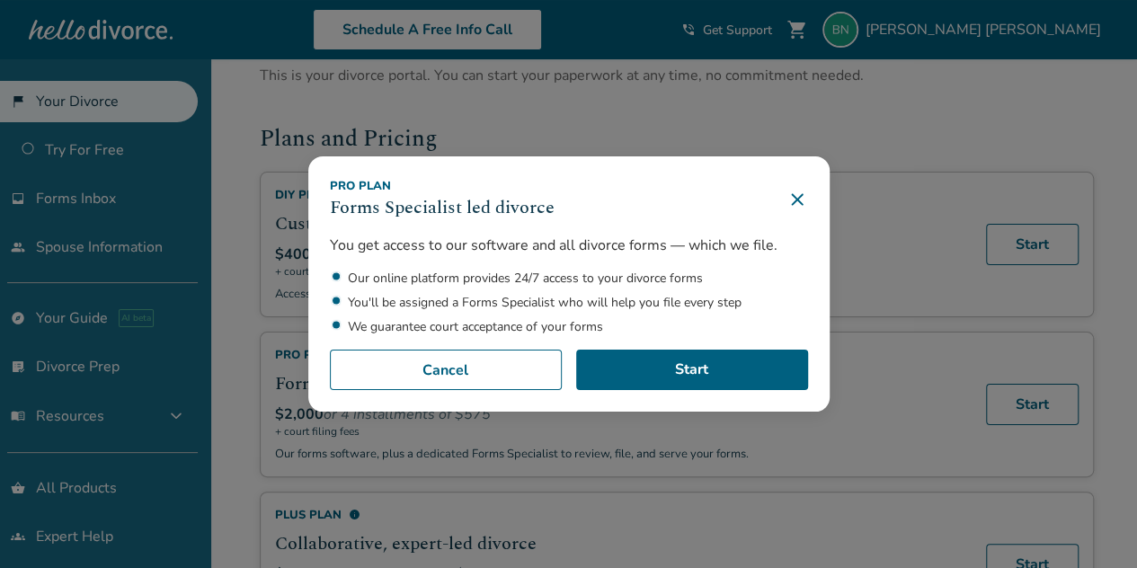
click at [803, 200] on icon at bounding box center [797, 199] width 12 height 12
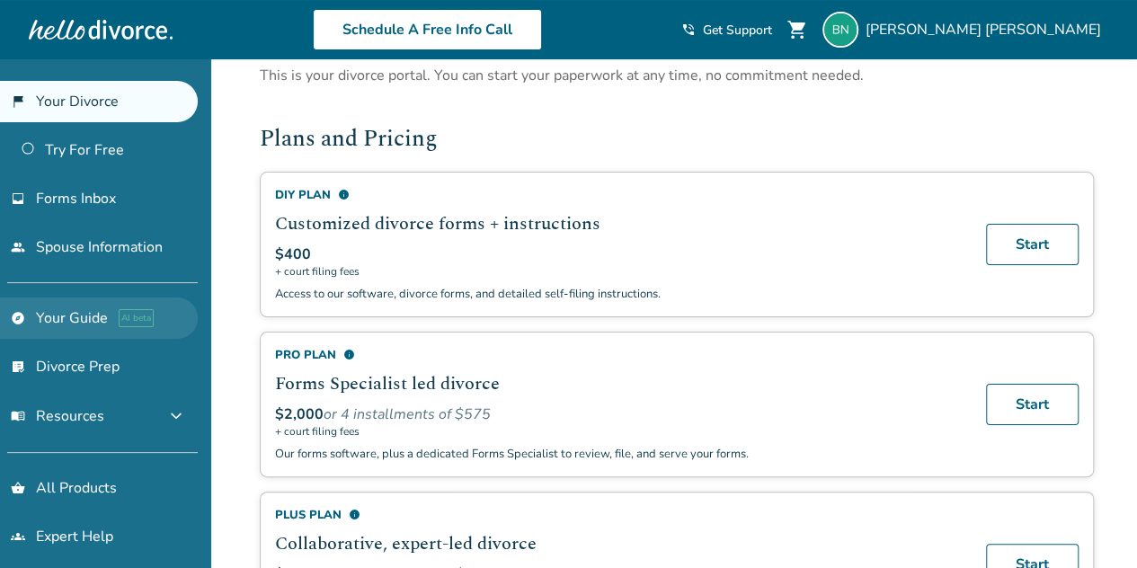
click at [72, 310] on link "explore Your Guide AI beta" at bounding box center [99, 318] width 198 height 41
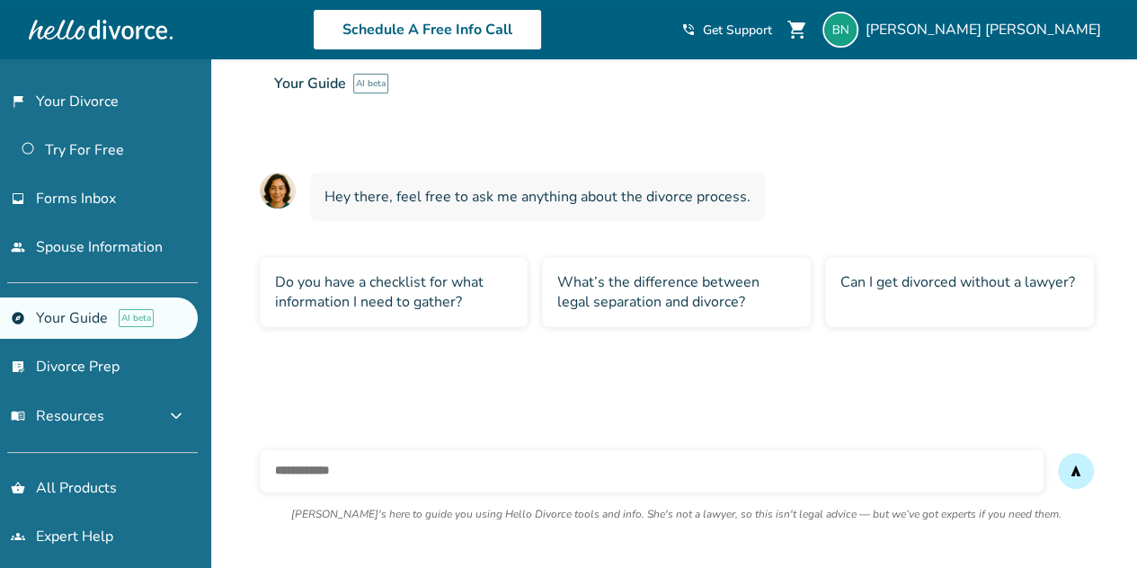
click at [981, 289] on div "Can I get divorced without a lawyer?" at bounding box center [959, 292] width 269 height 70
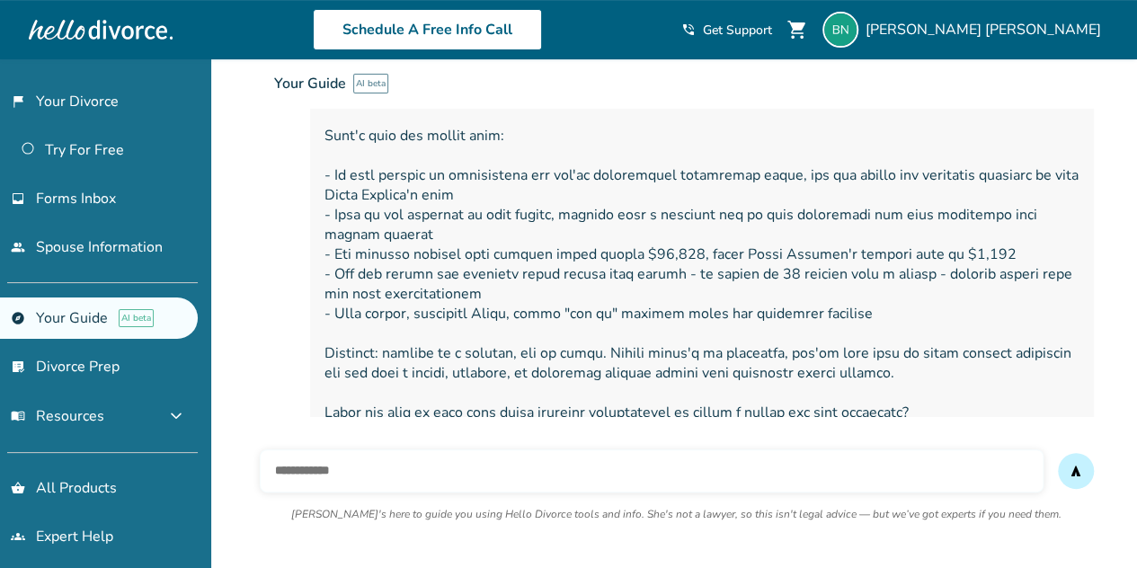
scroll to position [318, 0]
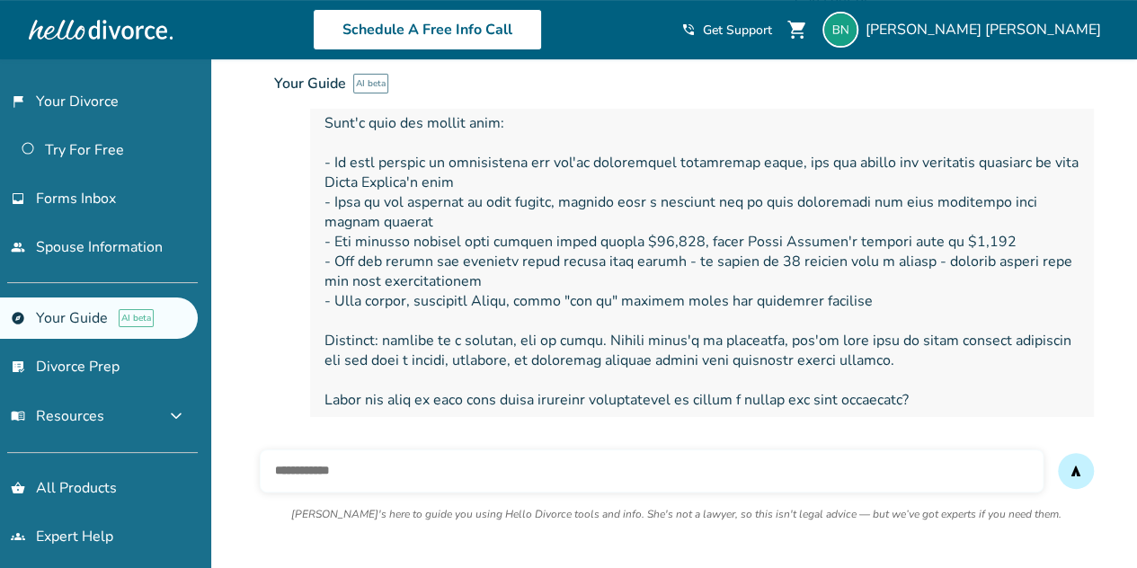
click at [535, 253] on span at bounding box center [701, 232] width 755 height 356
click at [550, 484] on input "text" at bounding box center [652, 470] width 784 height 43
type input "**********"
click at [1058, 453] on button "send" at bounding box center [1076, 471] width 36 height 36
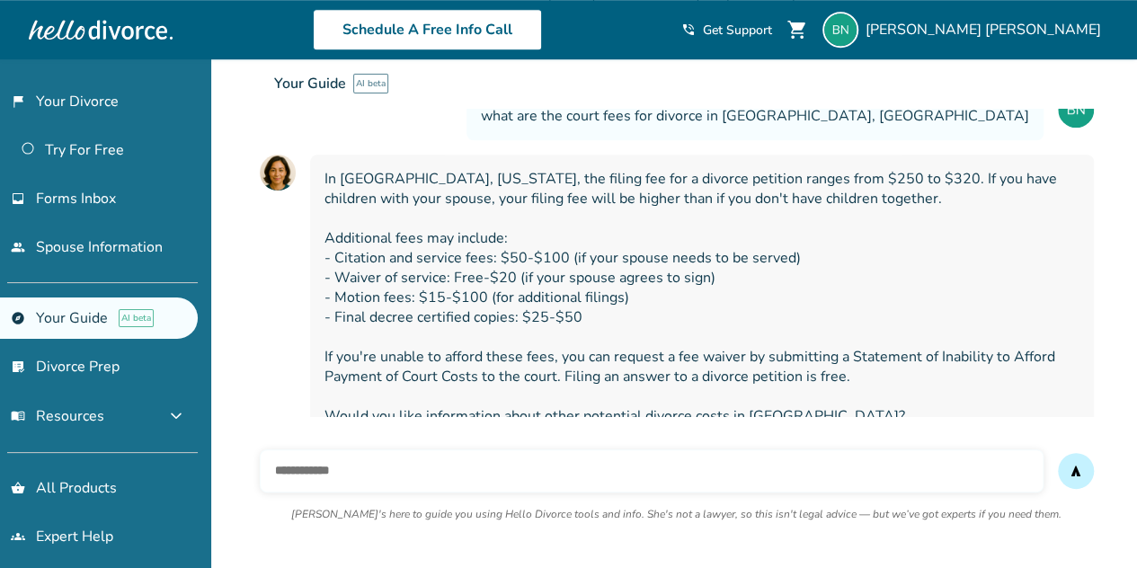
scroll to position [672, 0]
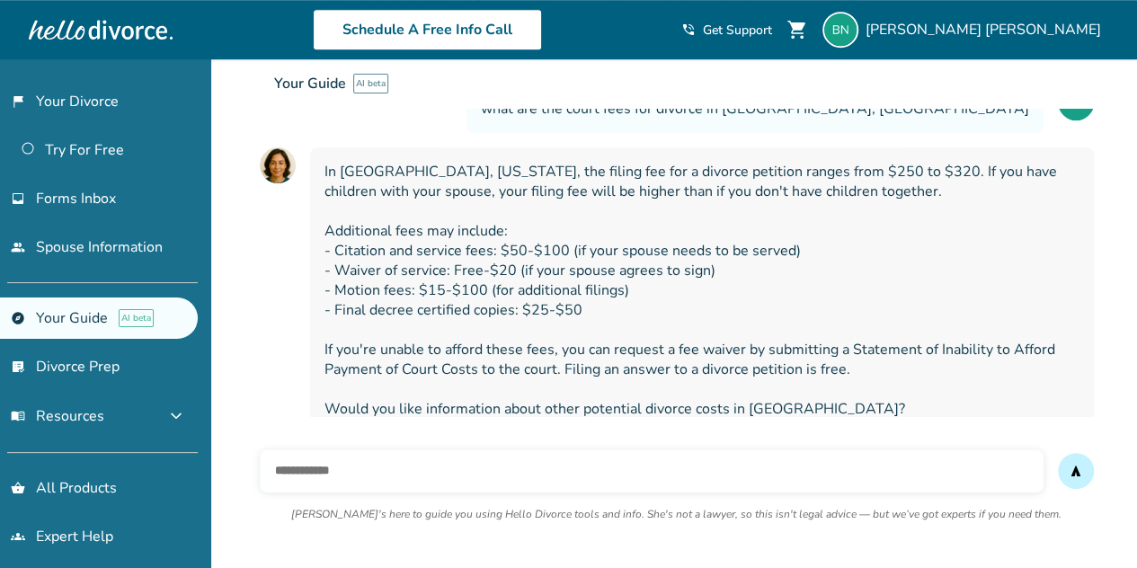
click at [550, 484] on input "text" at bounding box center [652, 470] width 784 height 43
type input "***"
click at [1058, 453] on button "send" at bounding box center [1076, 471] width 36 height 36
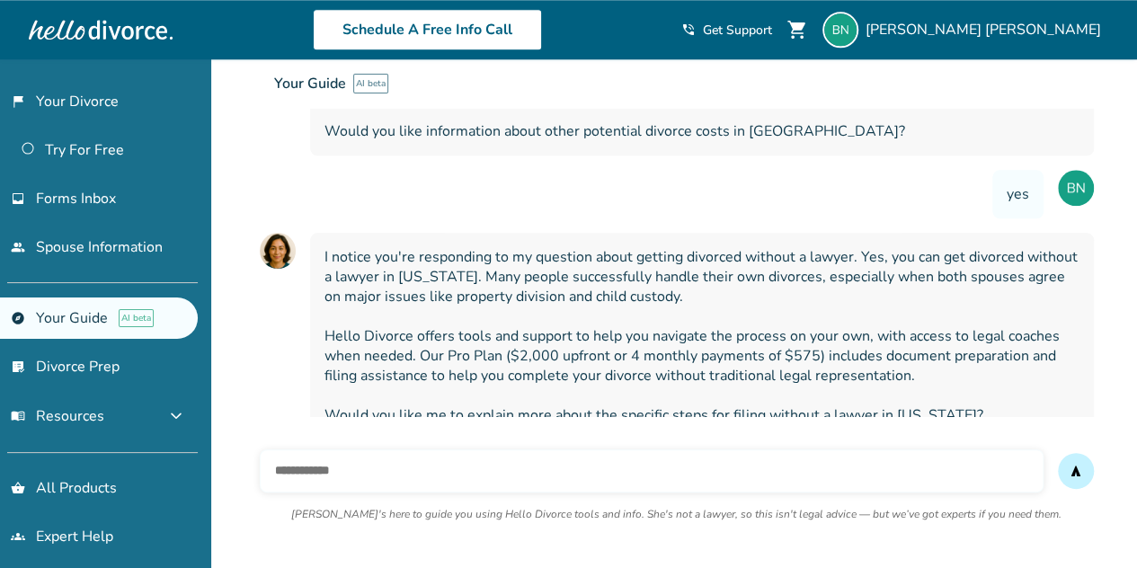
scroll to position [951, 0]
click at [544, 474] on input "text" at bounding box center [652, 470] width 784 height 43
type input "**********"
click at [1058, 453] on button "send" at bounding box center [1076, 471] width 36 height 36
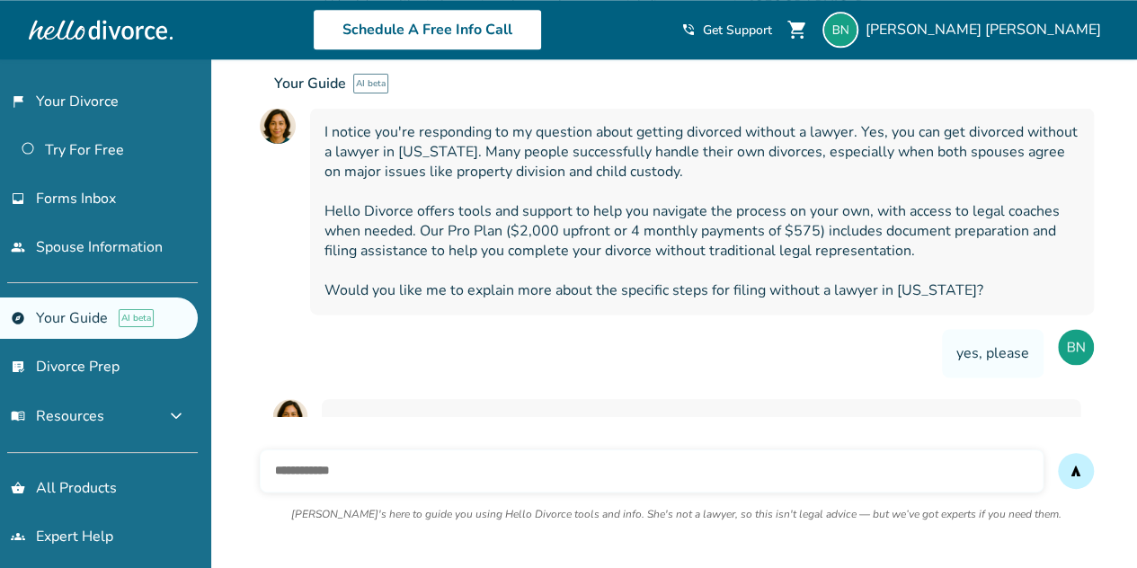
scroll to position [1114, 0]
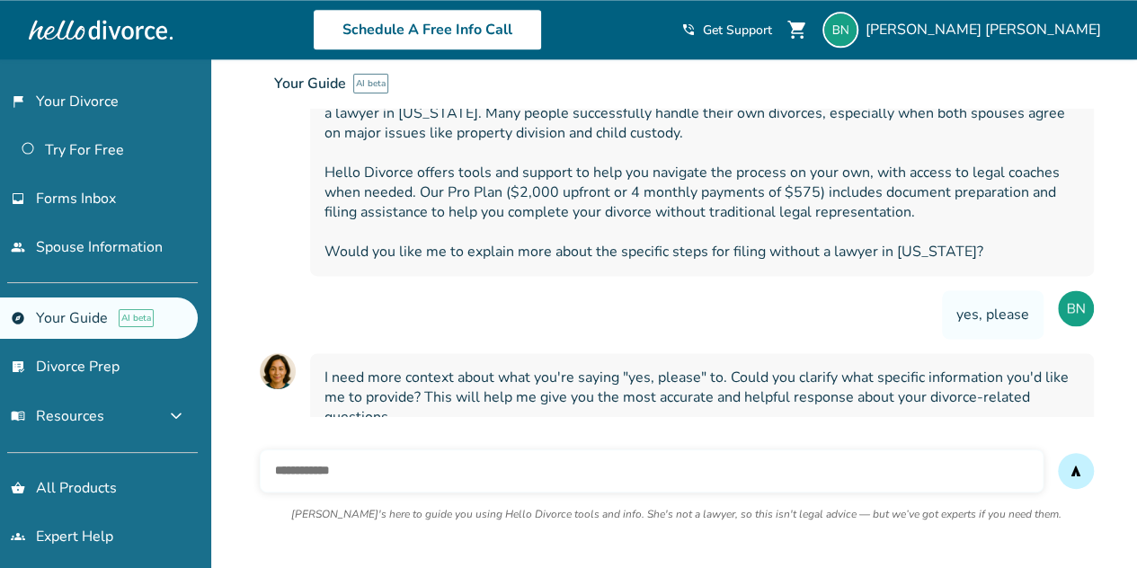
click at [544, 474] on input "text" at bounding box center [652, 470] width 784 height 43
type input "**********"
click at [1058, 453] on button "send" at bounding box center [1076, 471] width 36 height 36
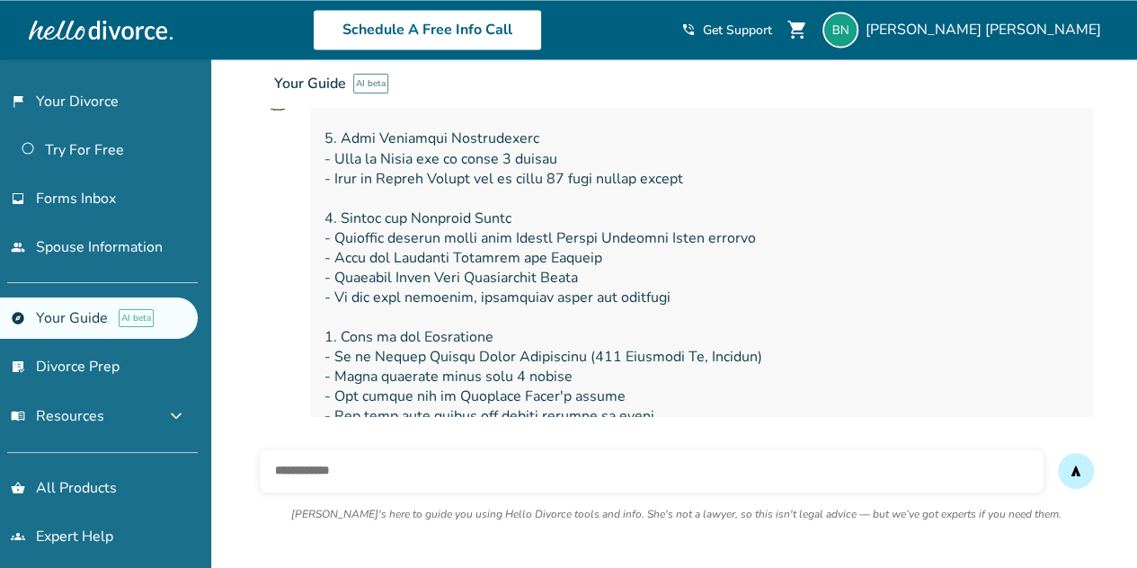
scroll to position [1560, 0]
click at [454, 293] on span at bounding box center [701, 452] width 755 height 732
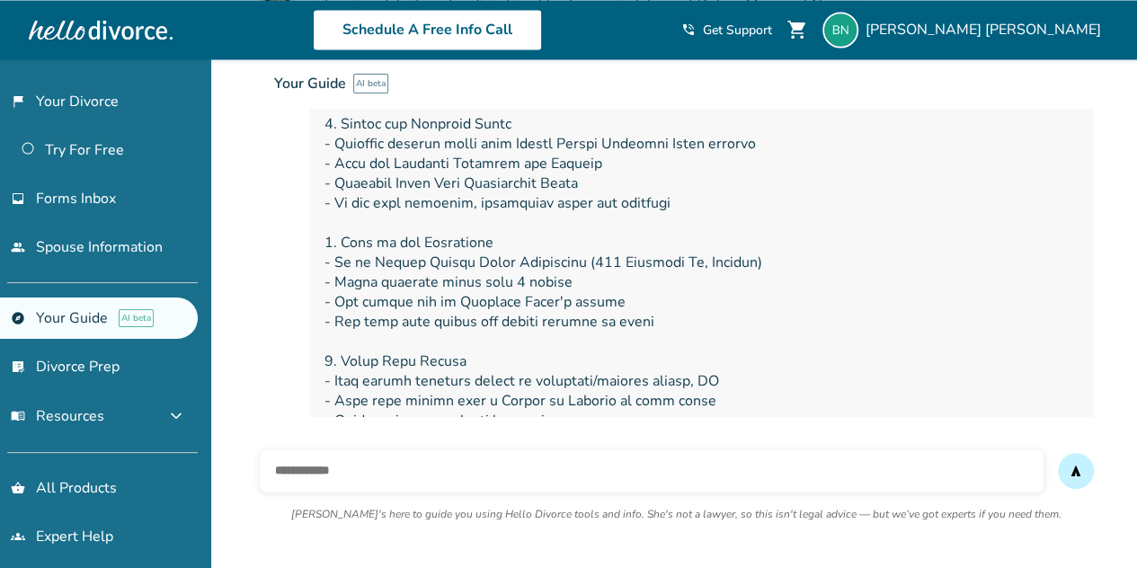
scroll to position [1657, 0]
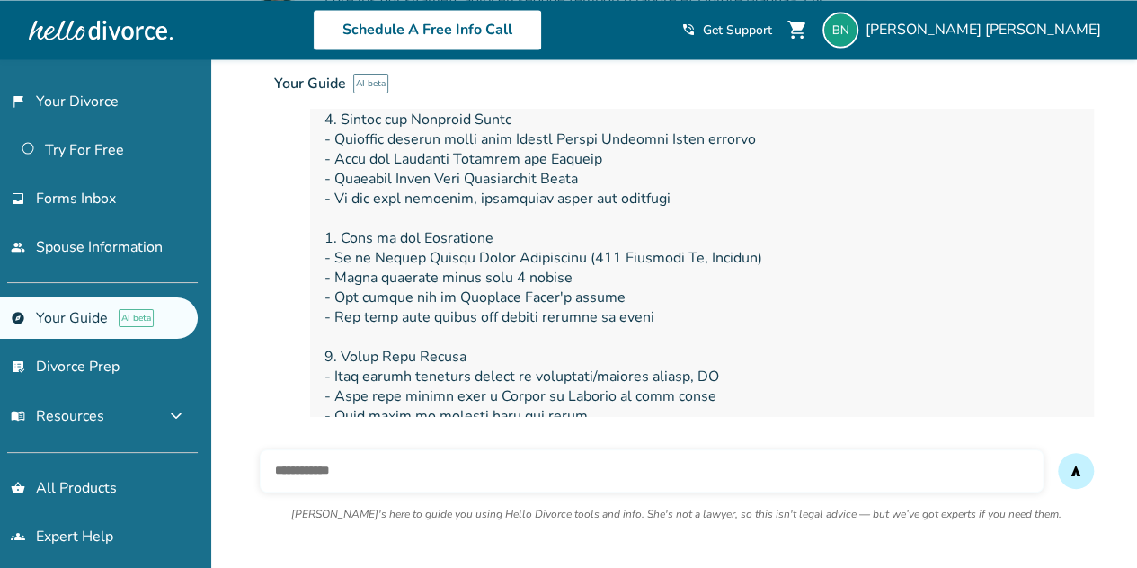
click at [452, 469] on input "text" at bounding box center [652, 470] width 784 height 43
type input "**********"
click at [1058, 453] on button "send" at bounding box center [1076, 471] width 36 height 36
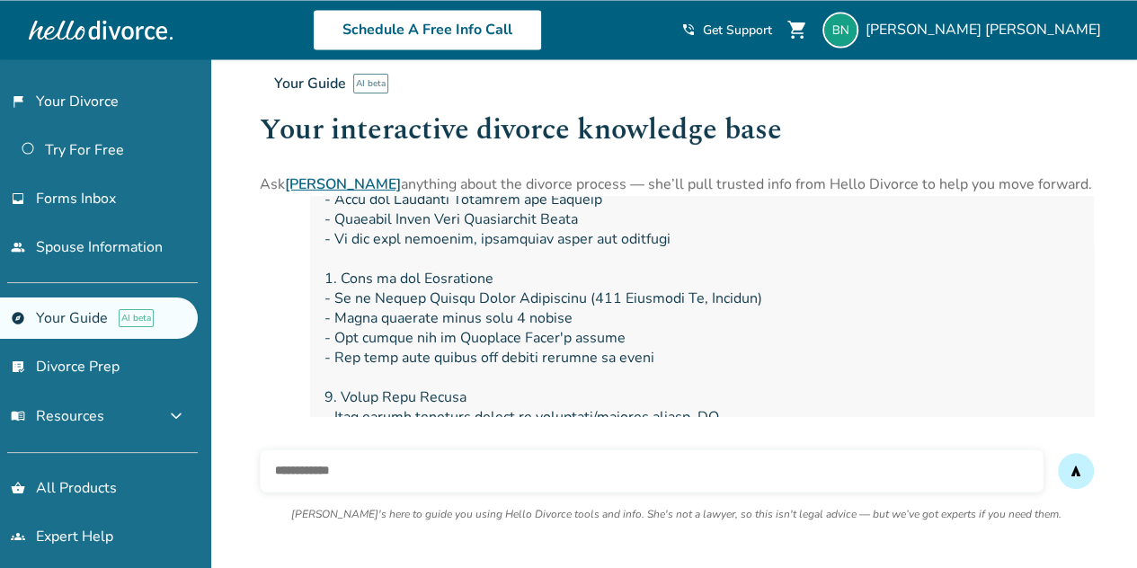
scroll to position [1604, 0]
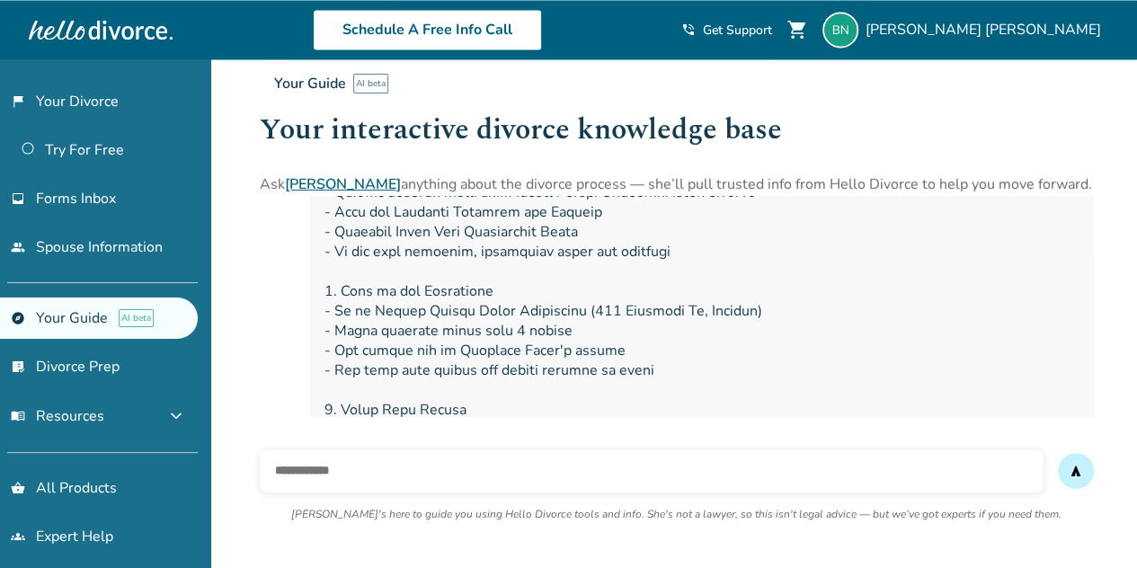
click at [383, 319] on span at bounding box center [701, 409] width 755 height 732
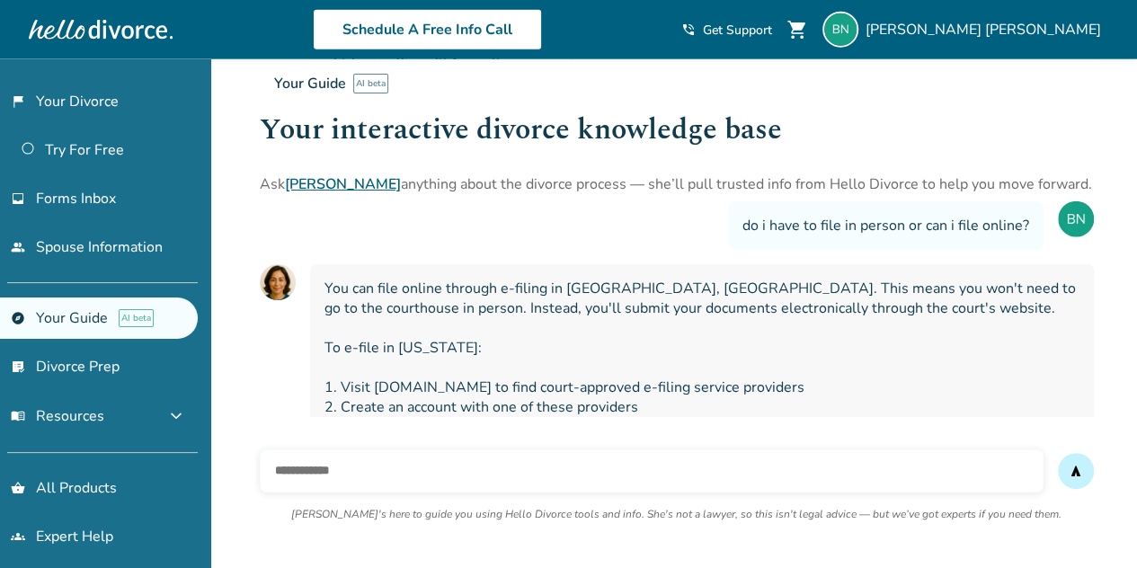
scroll to position [2207, 0]
click at [371, 278] on span "You can file online through e-filing in Harris County, TX. This means you won't…" at bounding box center [701, 426] width 755 height 297
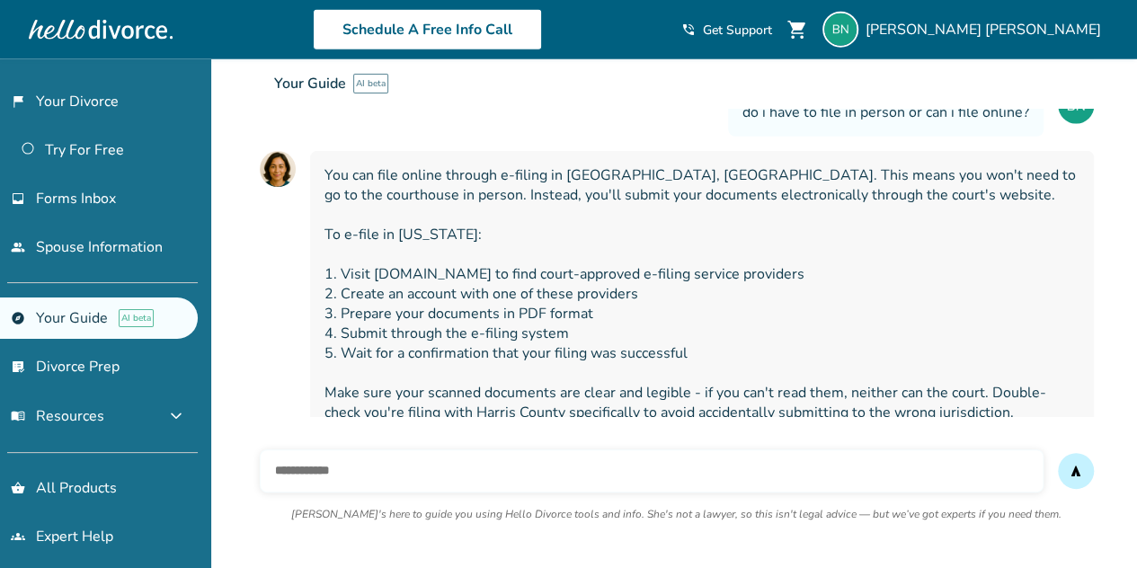
scroll to position [2322, 0]
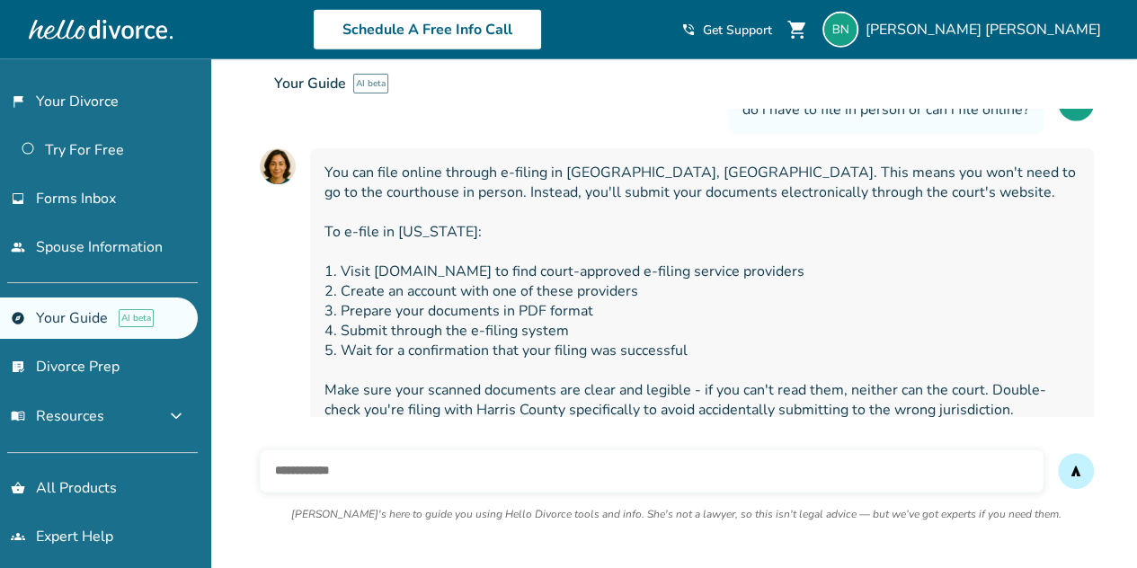
click at [380, 288] on span "You can file online through e-filing in Harris County, TX. This means you won't…" at bounding box center [701, 311] width 755 height 297
click at [394, 484] on input "text" at bounding box center [652, 470] width 784 height 43
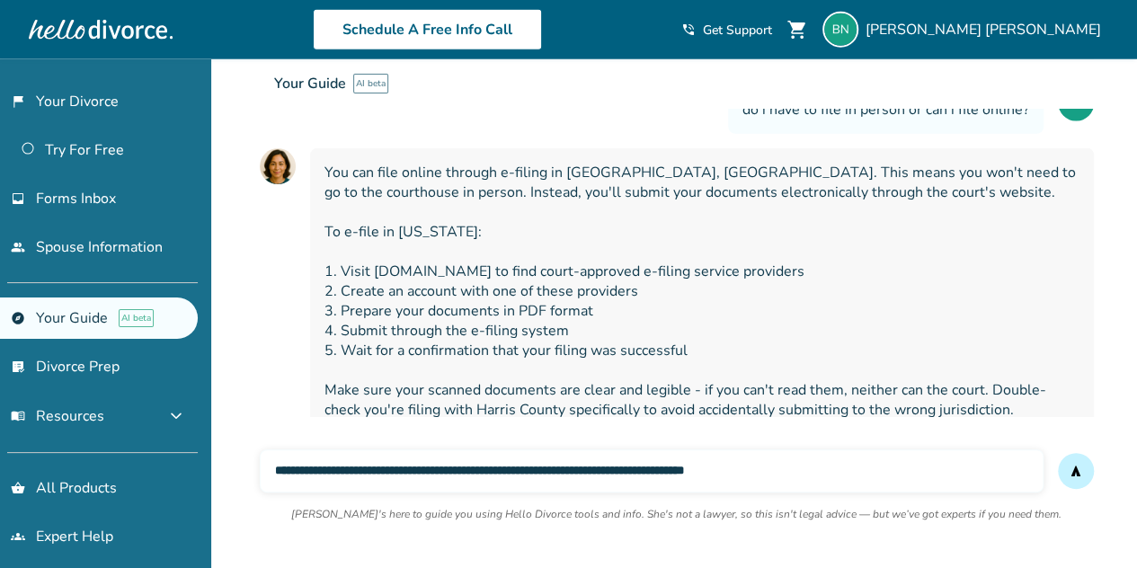
type input "**********"
click at [1058, 453] on button "send" at bounding box center [1076, 471] width 36 height 36
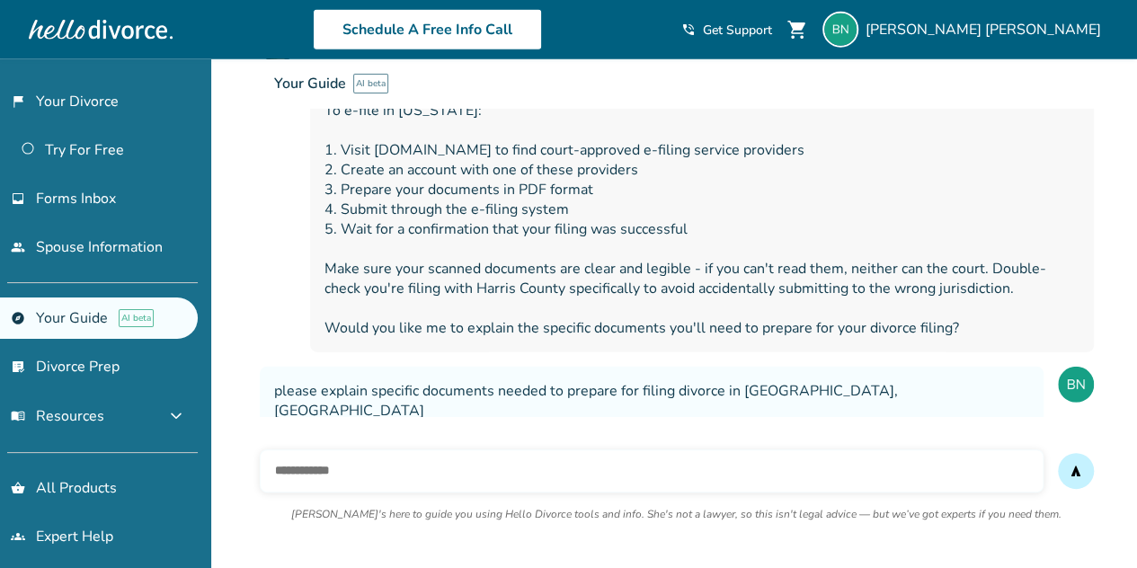
scroll to position [2447, 0]
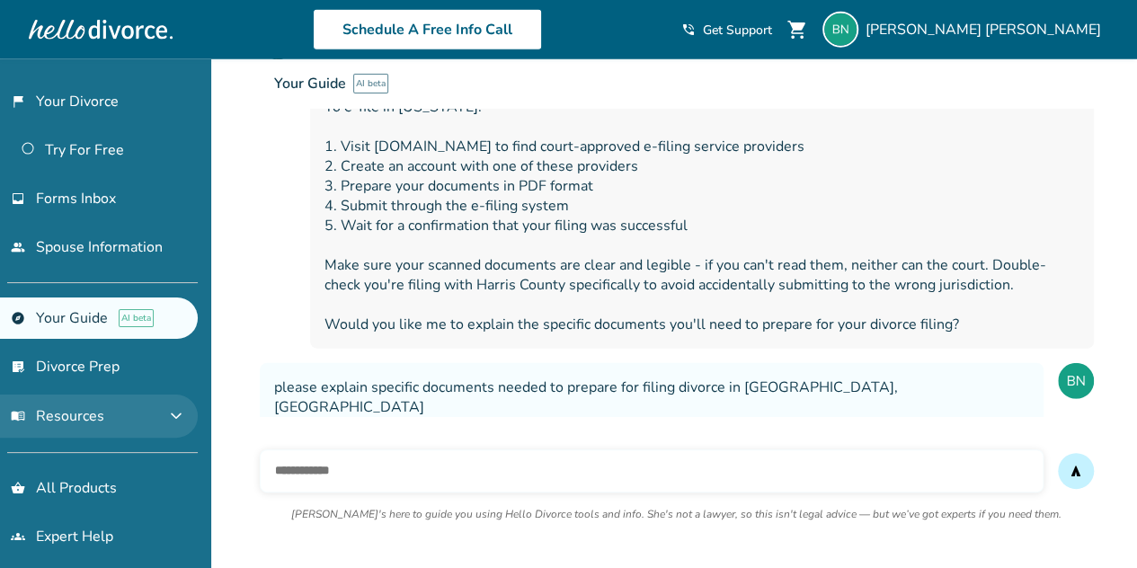
click at [174, 411] on span "expand_more" at bounding box center [176, 416] width 22 height 22
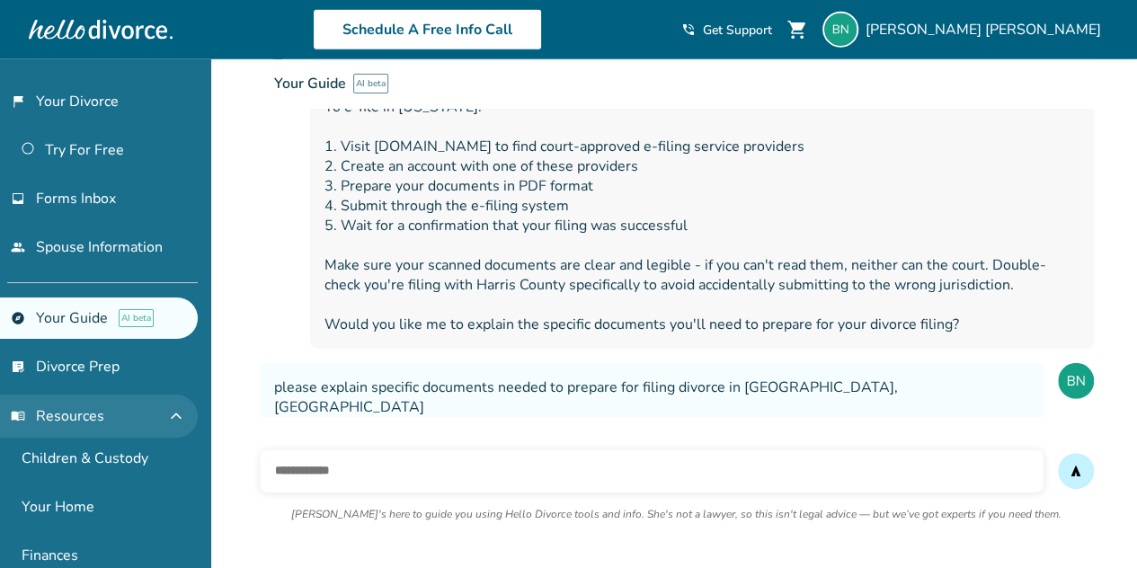
click at [180, 413] on span "expand_less" at bounding box center [176, 416] width 22 height 22
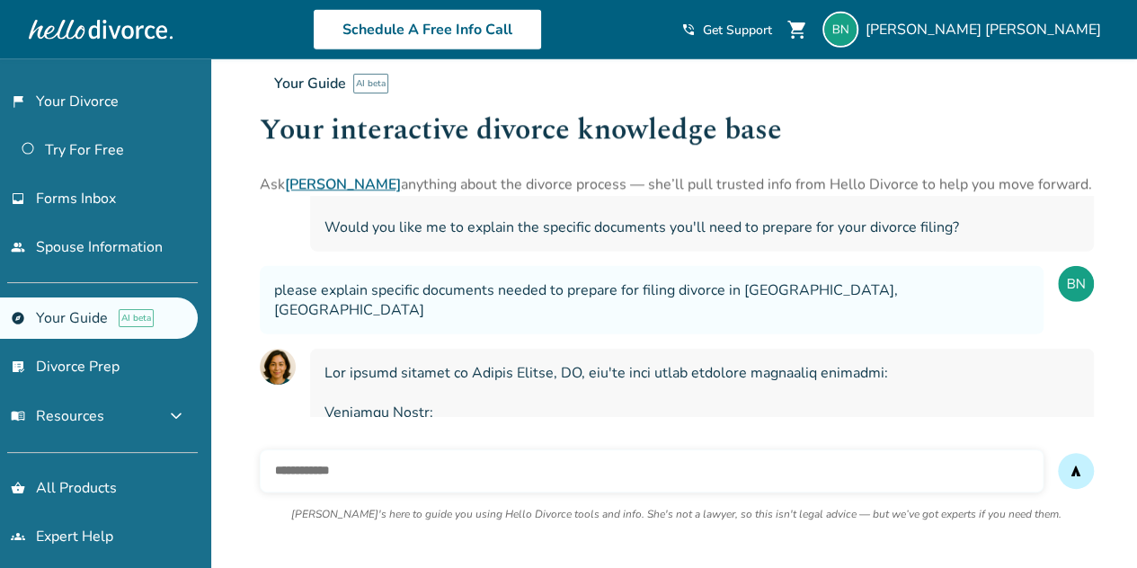
scroll to position [2542, 0]
drag, startPoint x: 531, startPoint y: 344, endPoint x: 320, endPoint y: 295, distance: 216.9
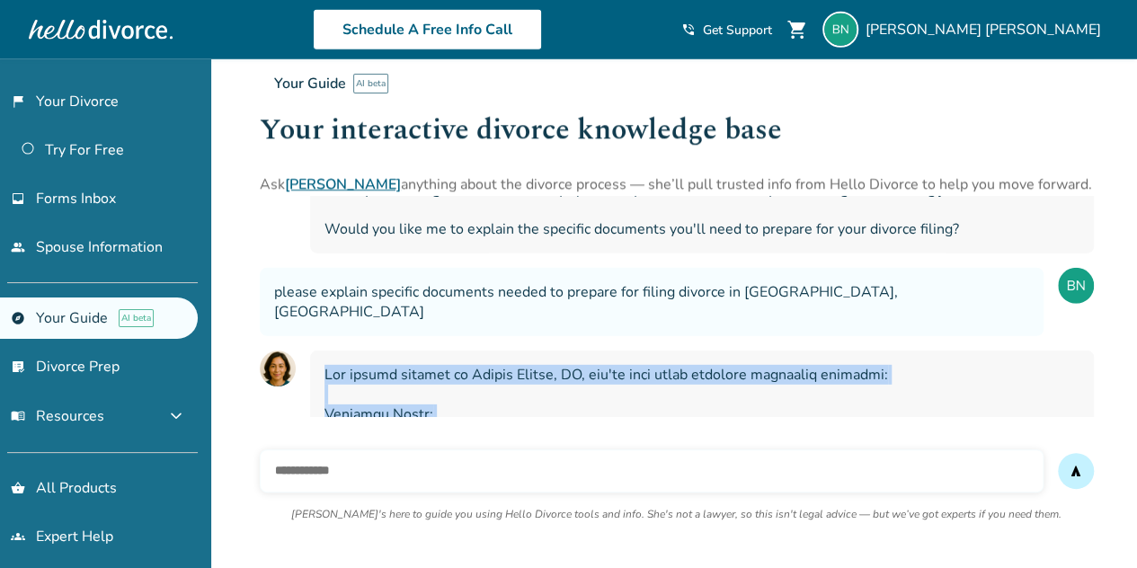
drag, startPoint x: 325, startPoint y: 293, endPoint x: 521, endPoint y: 434, distance: 241.5
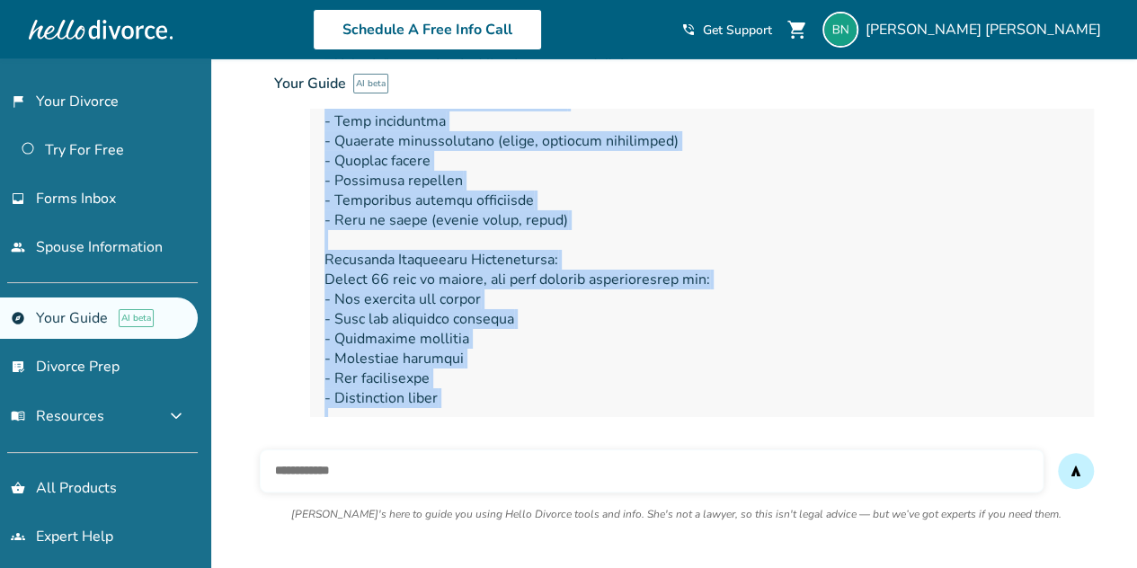
scroll to position [3079, 0]
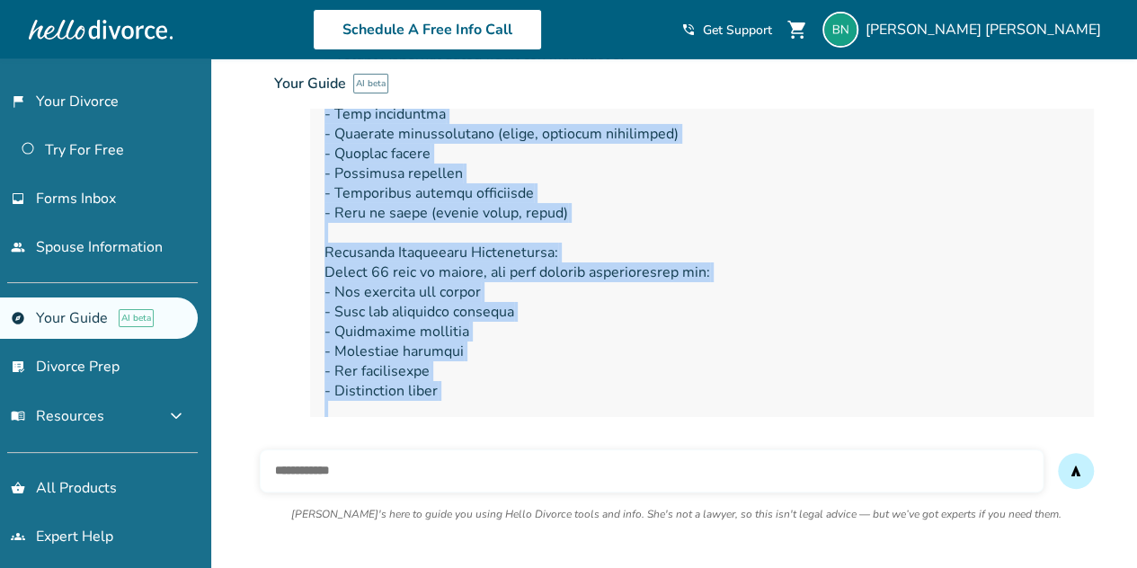
click at [408, 326] on span at bounding box center [701, 163] width 755 height 672
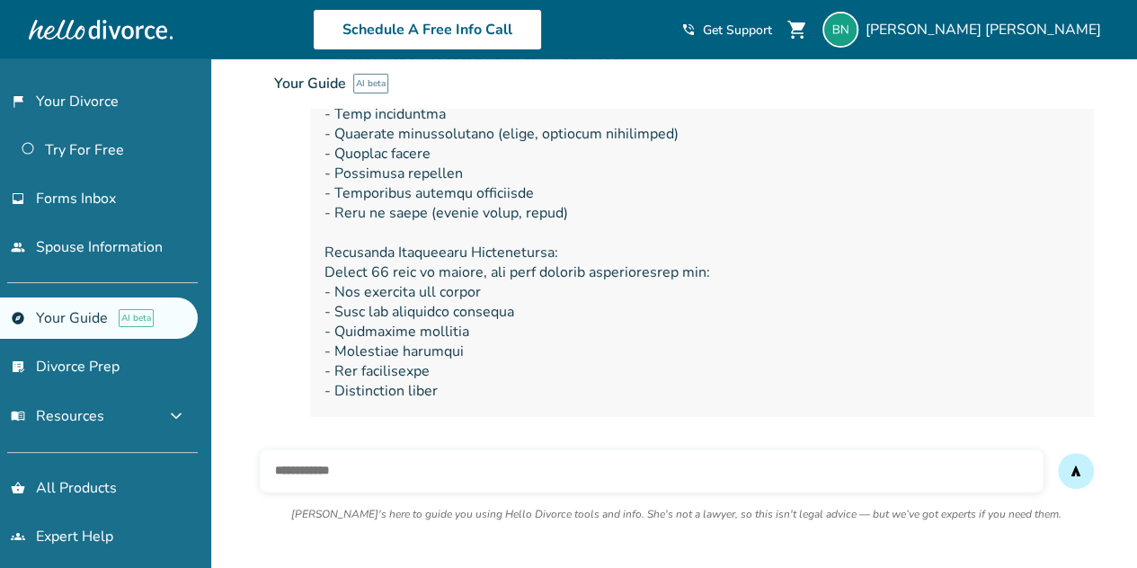
click at [392, 267] on span at bounding box center [701, 163] width 755 height 672
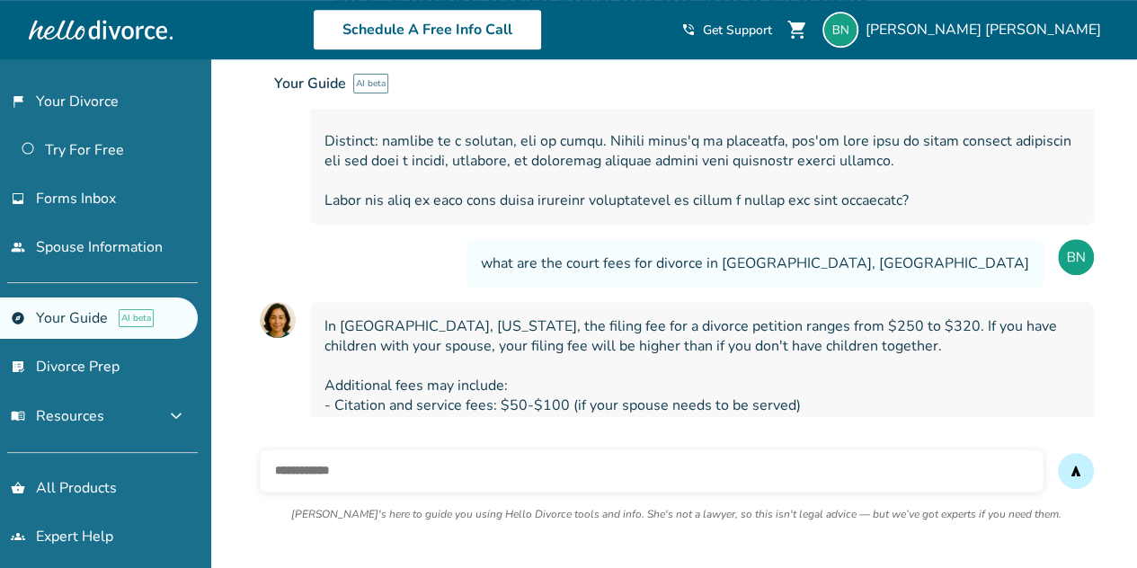
scroll to position [520, 0]
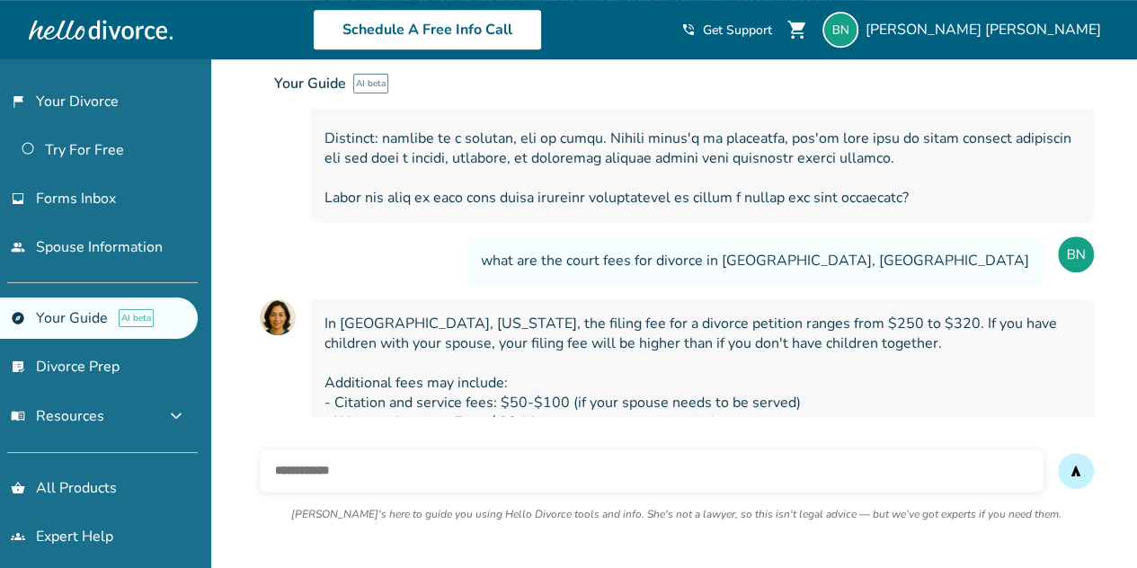
click at [431, 327] on span "In Harris County, Texas, the filing fee for a divorce petition ranges from $250…" at bounding box center [701, 442] width 755 height 257
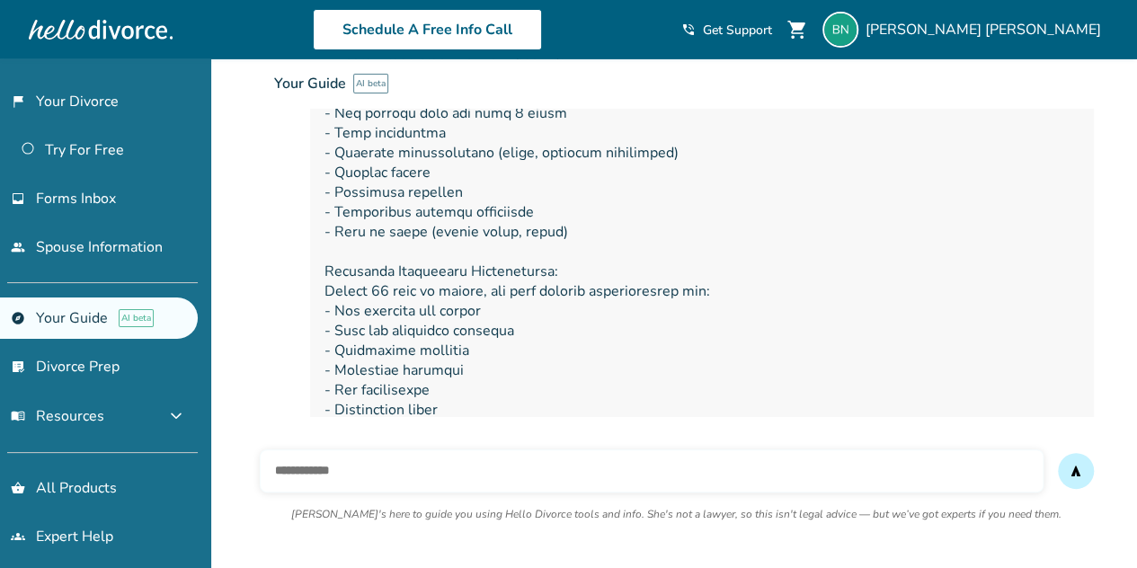
scroll to position [3079, 0]
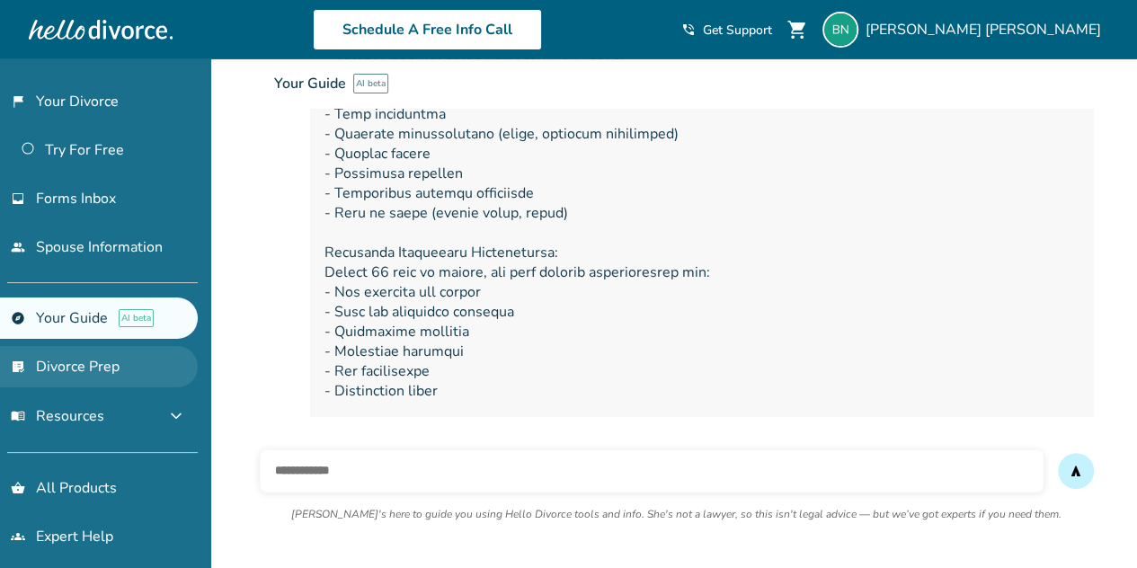
click at [49, 357] on link "list_alt_check Divorce Prep" at bounding box center [99, 366] width 198 height 41
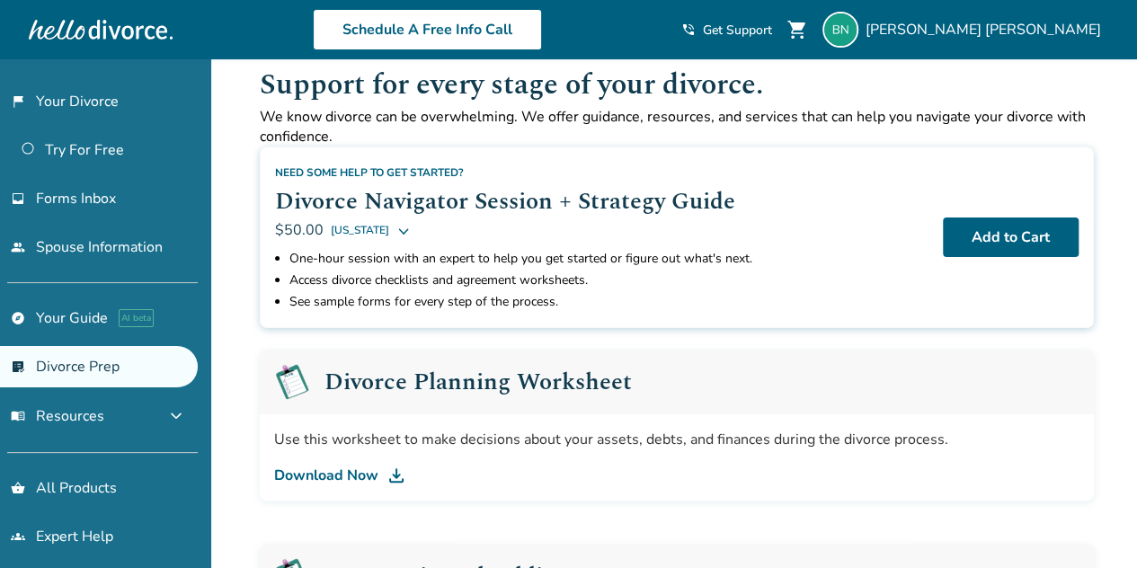
scroll to position [24, 0]
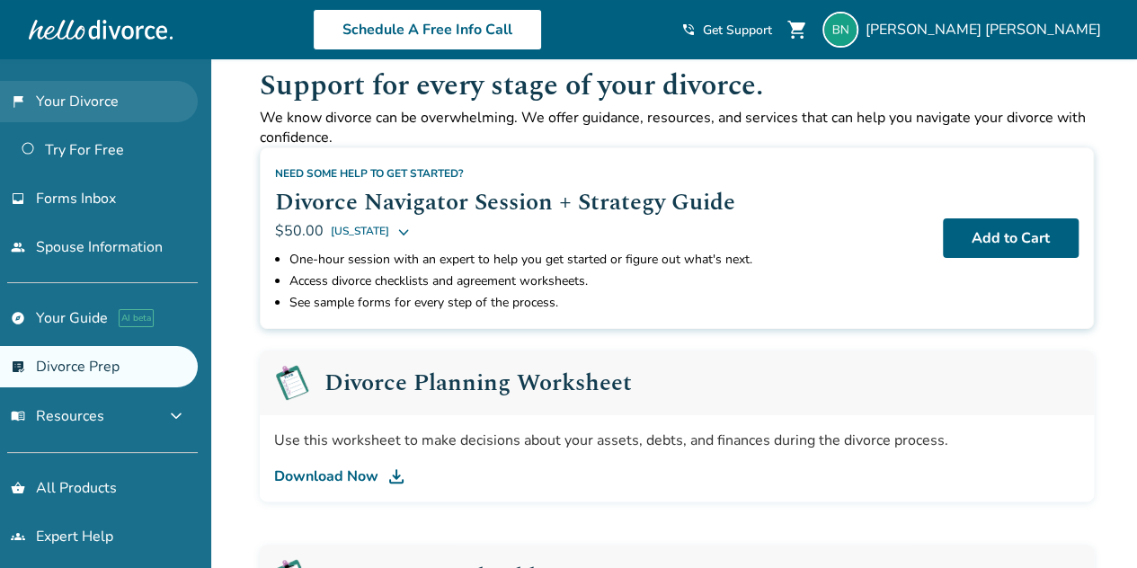
click at [67, 104] on link "flag_2 Your Divorce" at bounding box center [99, 101] width 198 height 41
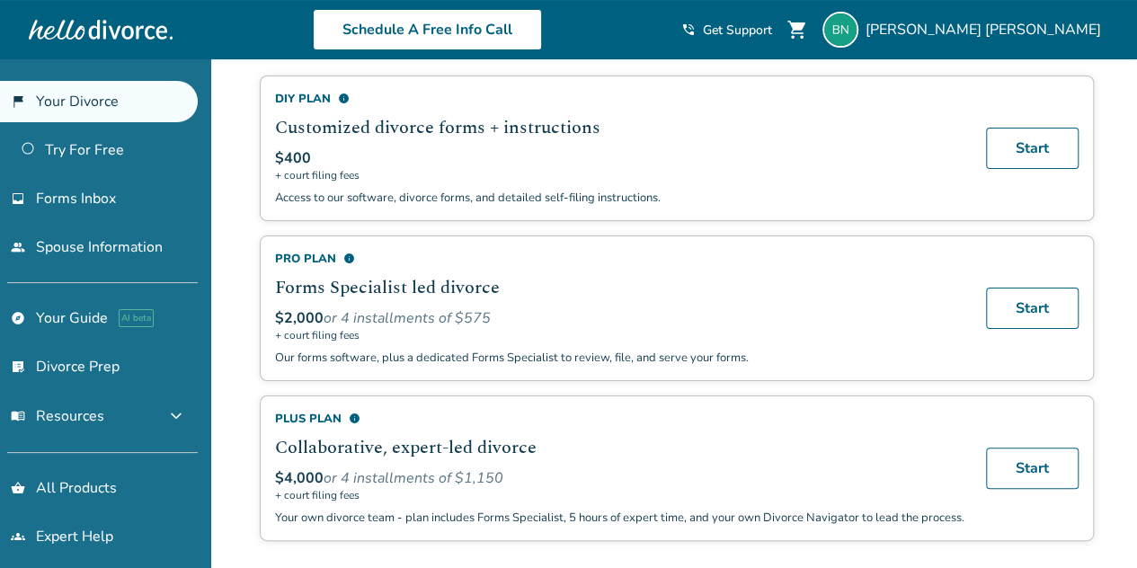
scroll to position [163, 0]
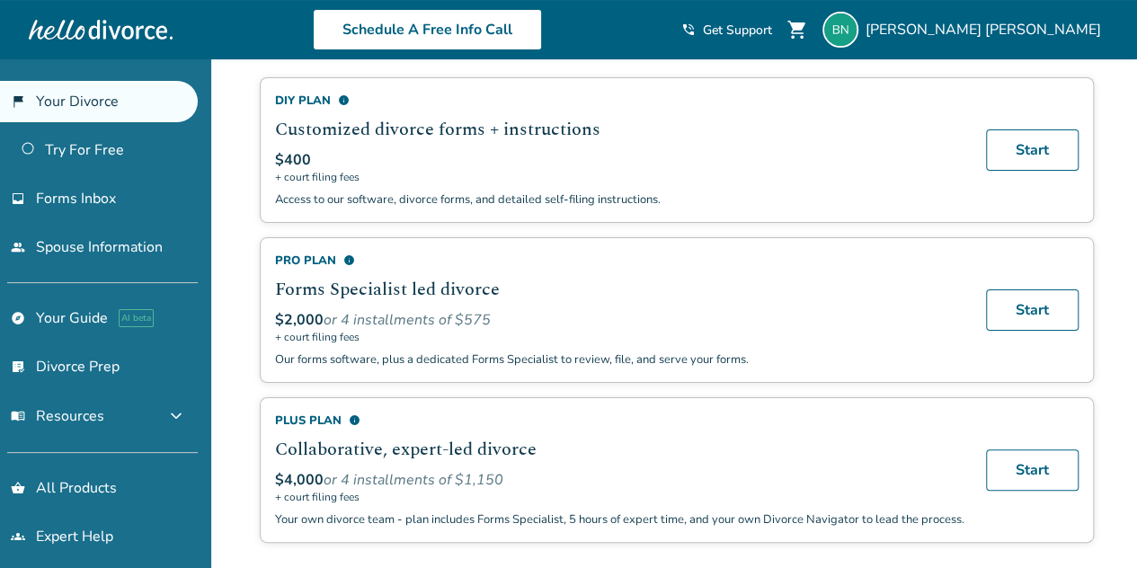
click at [320, 102] on div "DIY Plan info" at bounding box center [619, 101] width 689 height 16
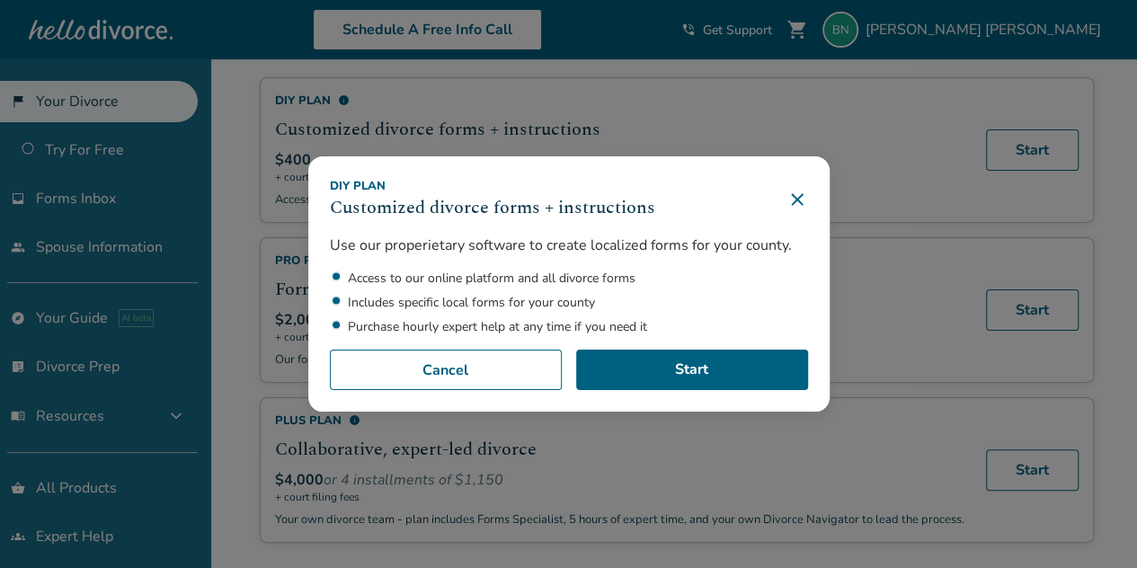
click at [802, 200] on icon at bounding box center [797, 199] width 12 height 12
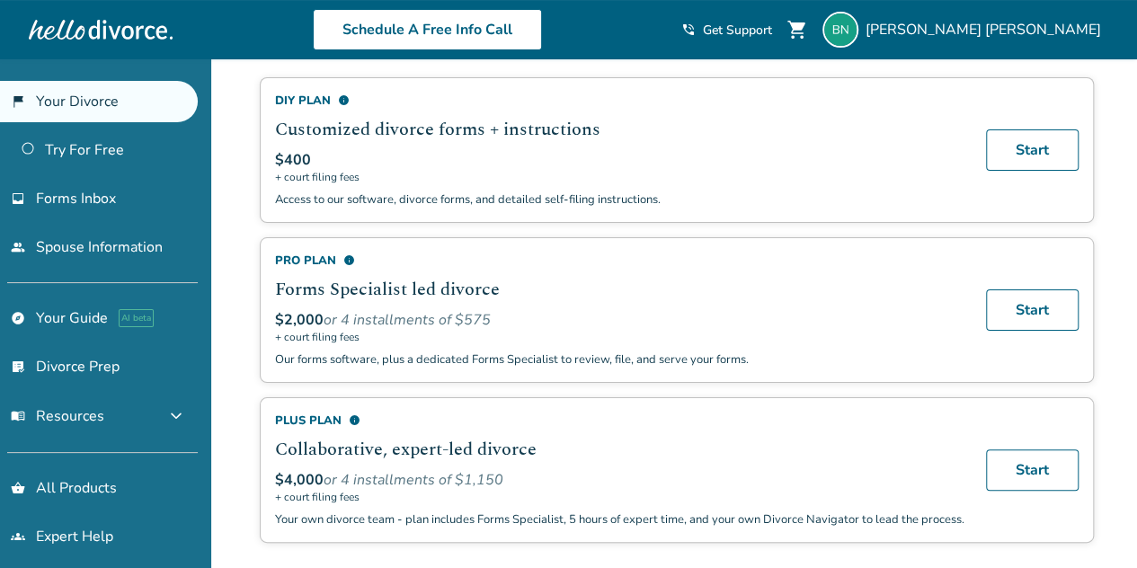
click at [305, 260] on div "Pro Plan info" at bounding box center [619, 261] width 689 height 16
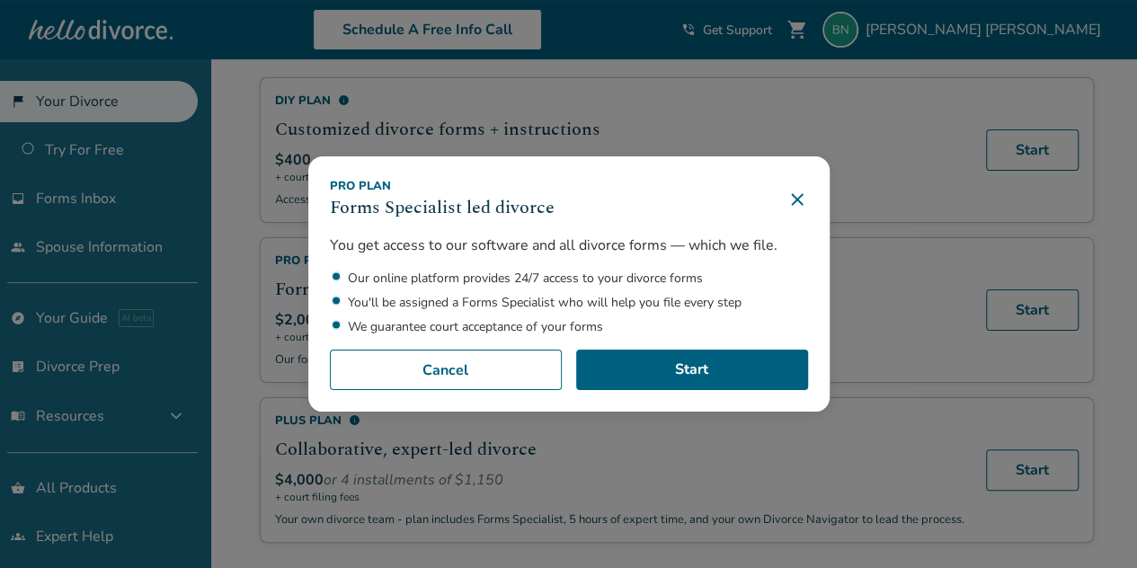
click at [807, 200] on icon at bounding box center [797, 200] width 22 height 22
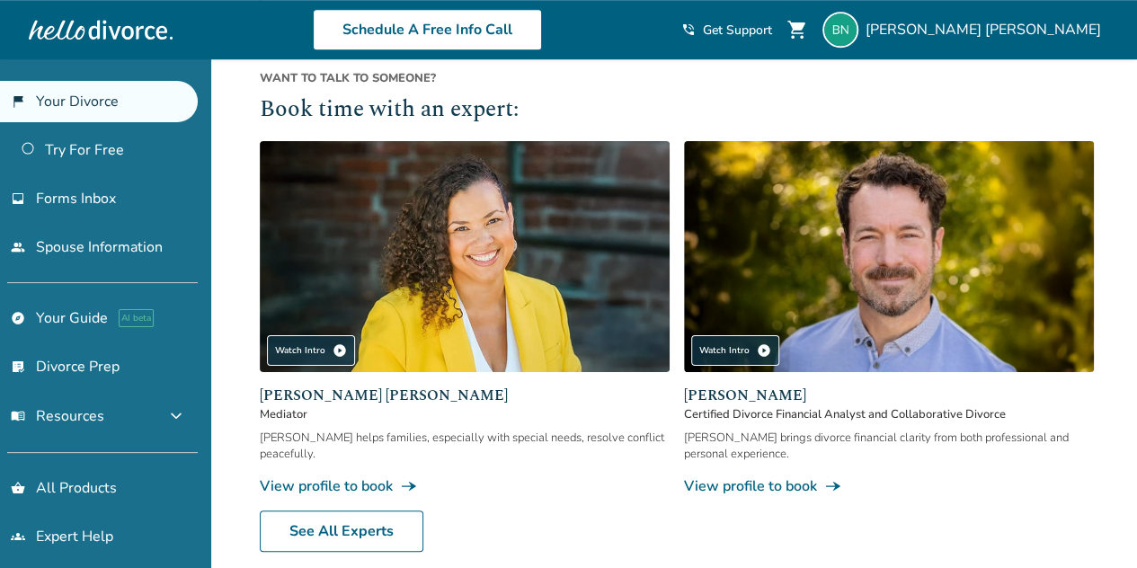
scroll to position [17, 0]
